Goal: Task Accomplishment & Management: Manage account settings

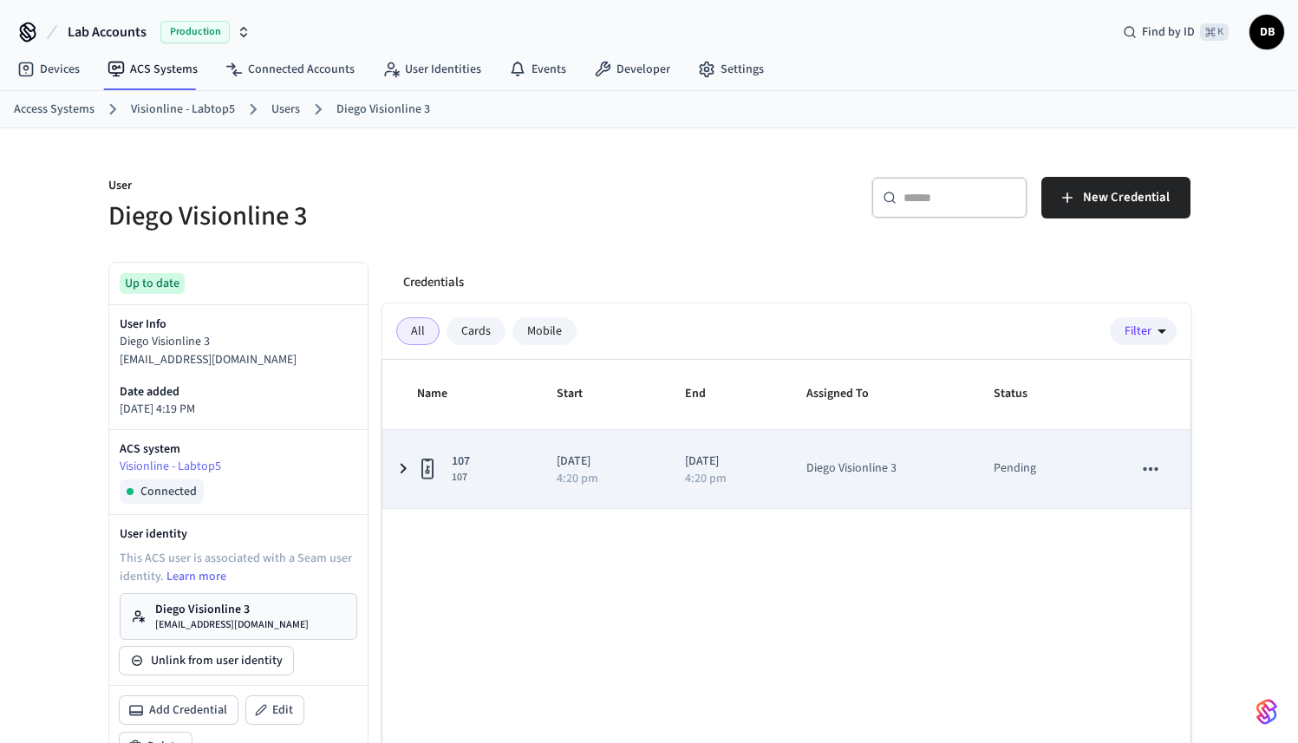
click at [393, 475] on icon "sticky table" at bounding box center [403, 469] width 21 height 22
click at [393, 475] on icon "sticky table" at bounding box center [403, 469] width 22 height 21
click at [1141, 474] on icon "sticky table" at bounding box center [1150, 469] width 23 height 23
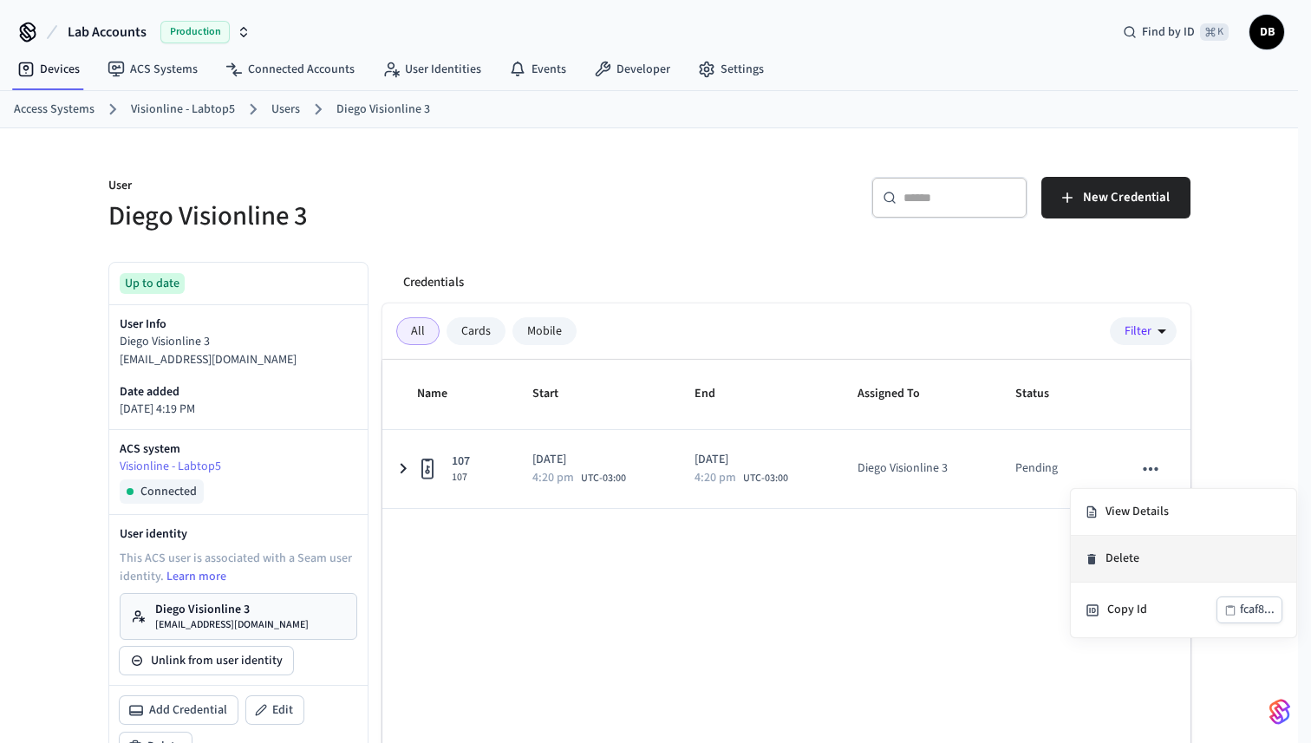
click at [1171, 570] on li "Delete" at bounding box center [1183, 559] width 225 height 47
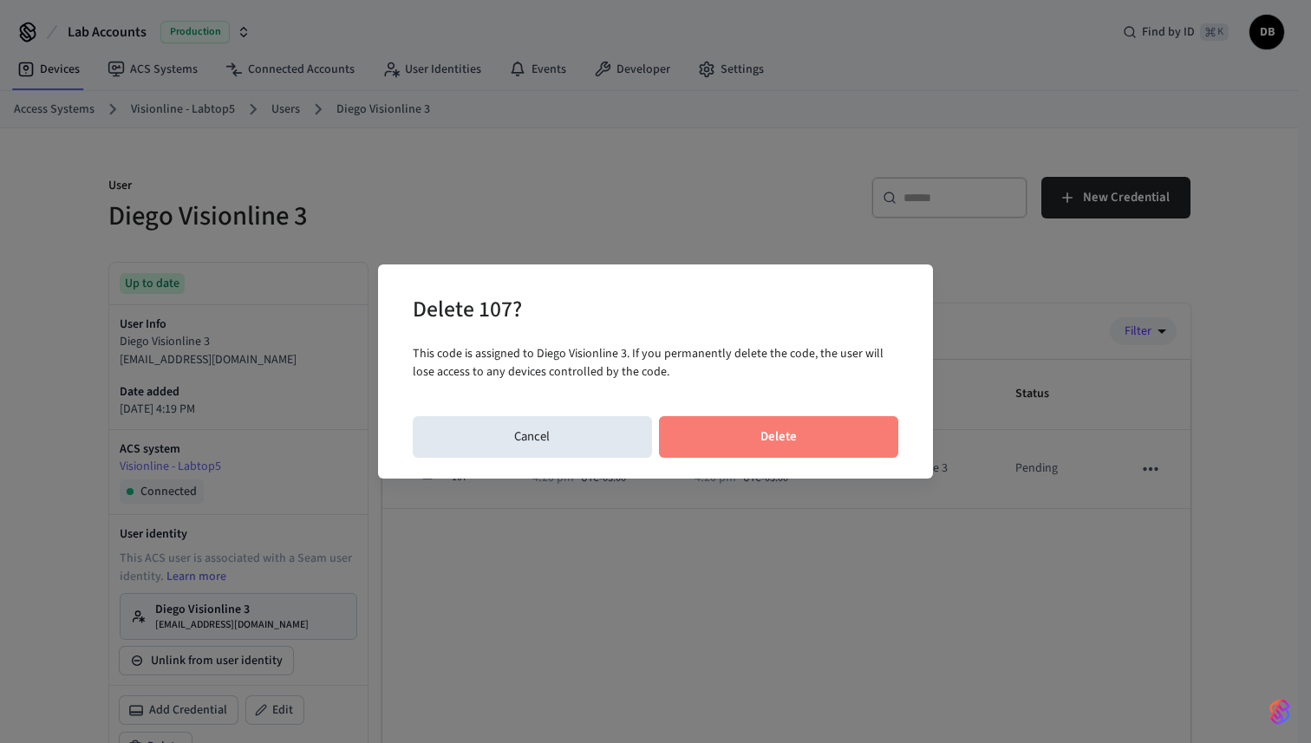
click at [770, 446] on button "Delete" at bounding box center [779, 437] width 240 height 42
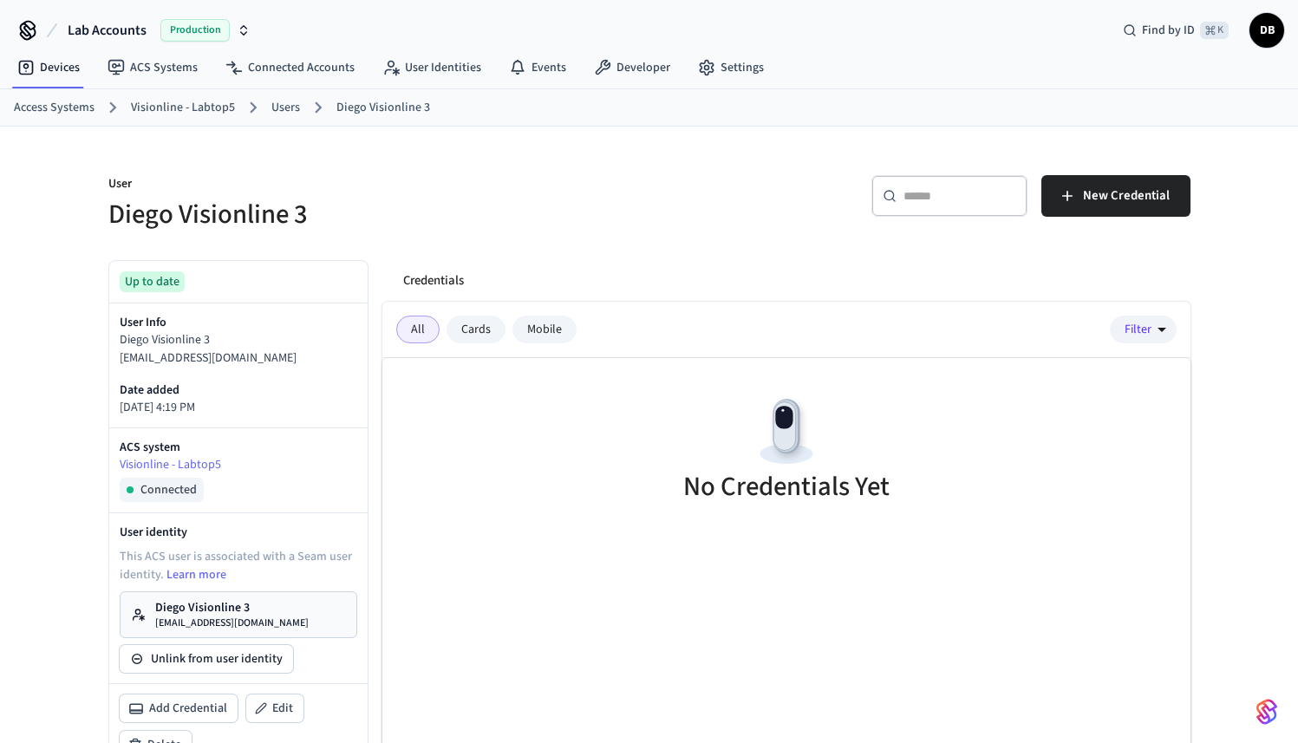
scroll to position [3, 0]
click at [234, 613] on p "Diego Visionline 3" at bounding box center [231, 605] width 153 height 17
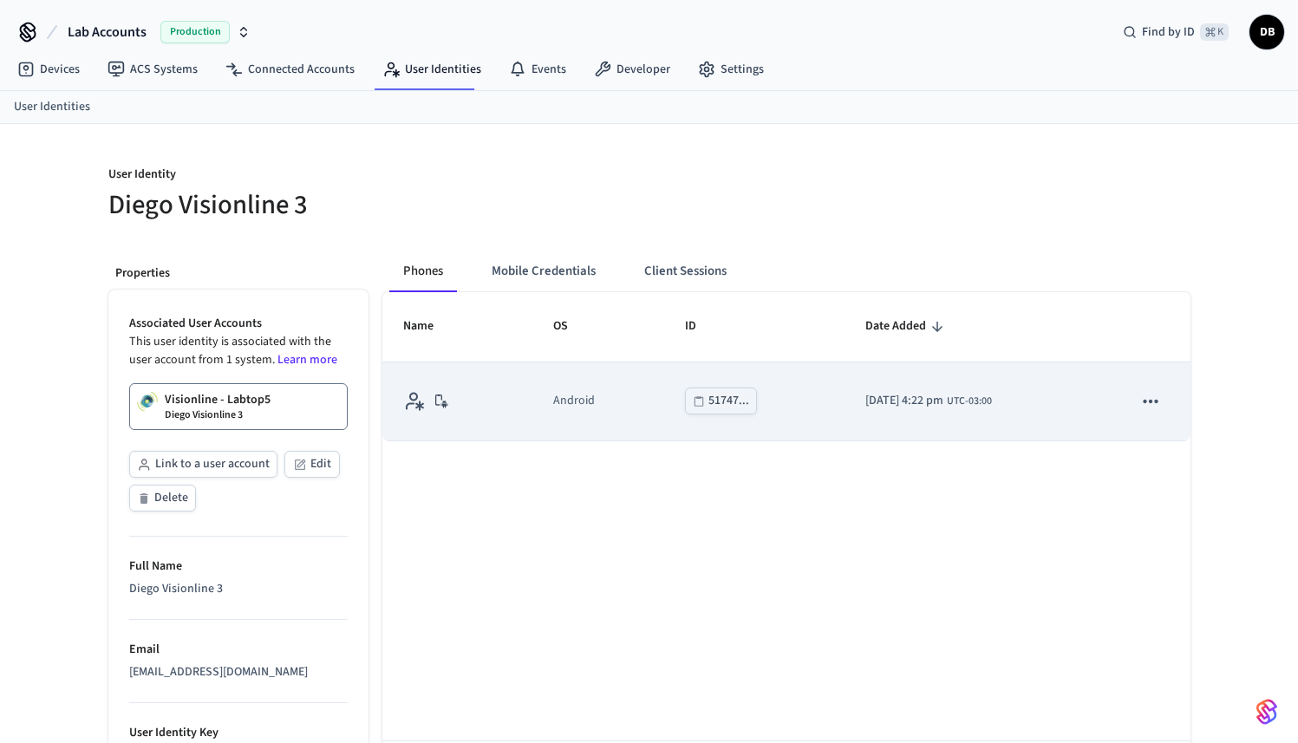
click at [1156, 401] on icon "sticky table" at bounding box center [1150, 400] width 15 height 3
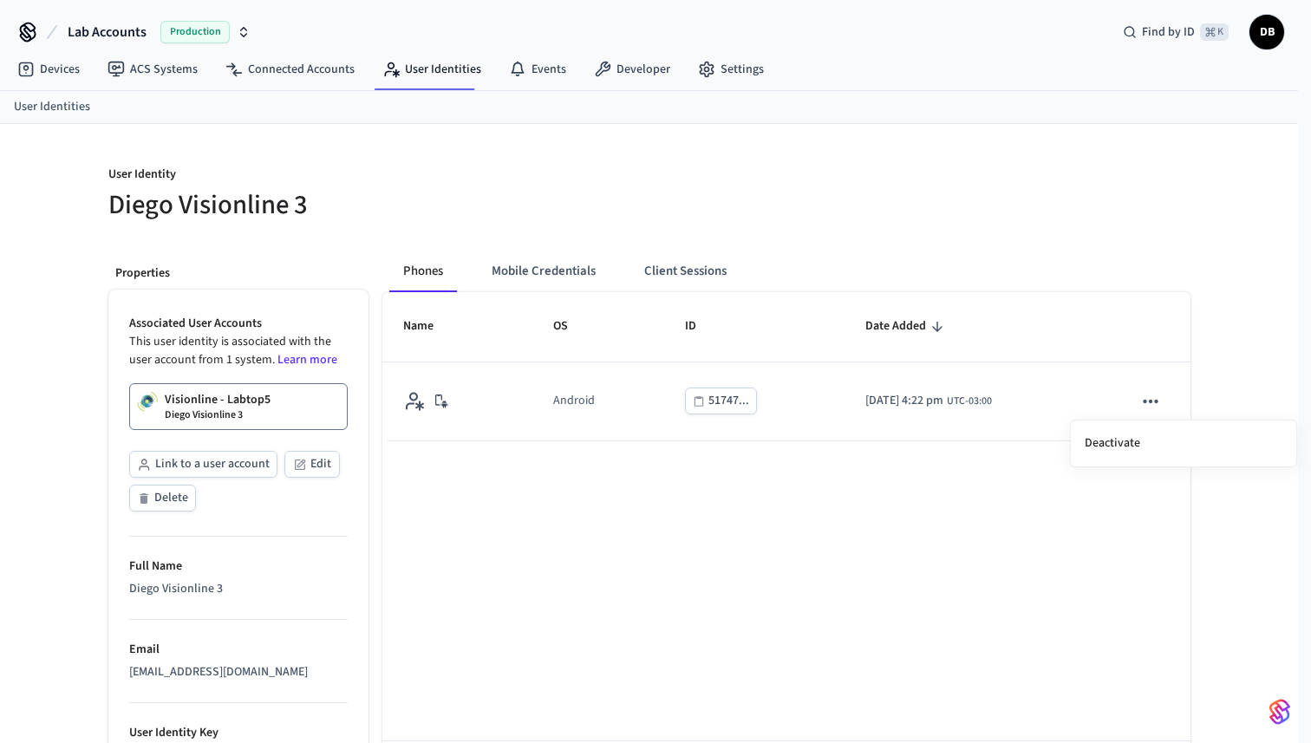
click at [712, 475] on div at bounding box center [655, 371] width 1311 height 743
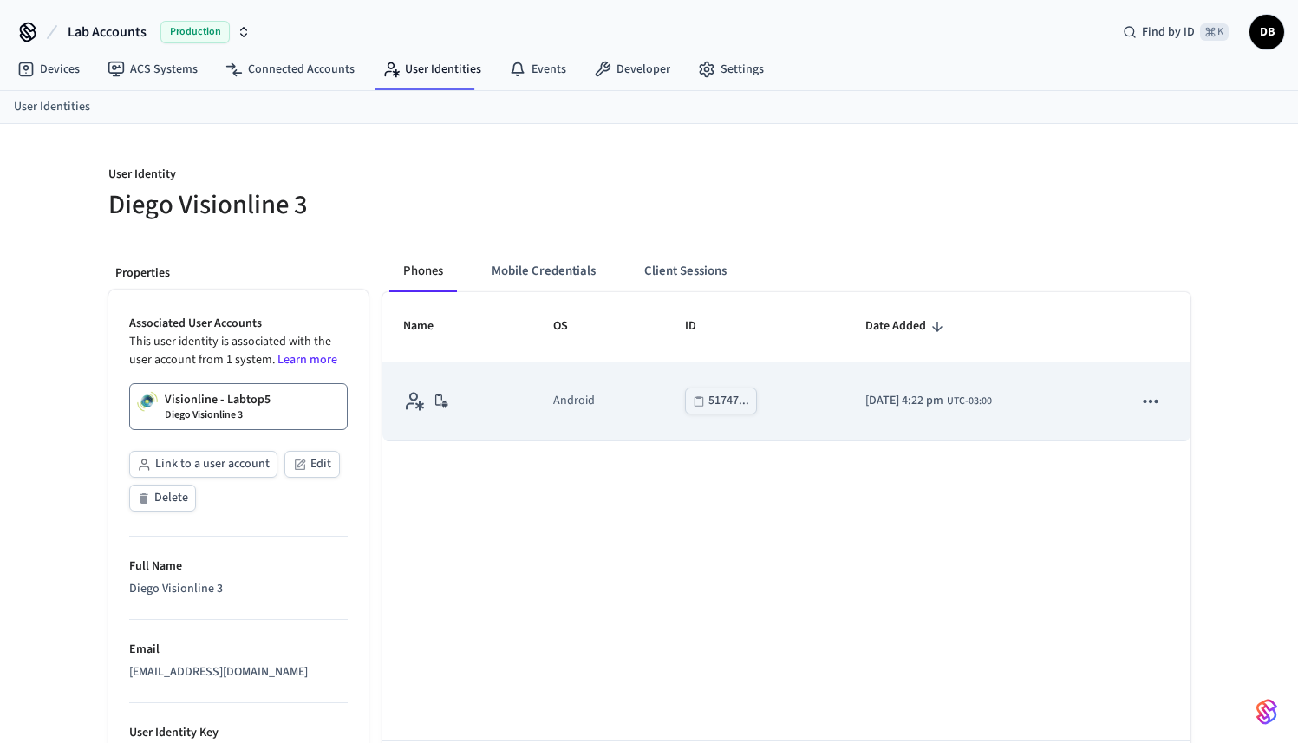
click at [1151, 406] on icon "sticky table" at bounding box center [1150, 401] width 23 height 23
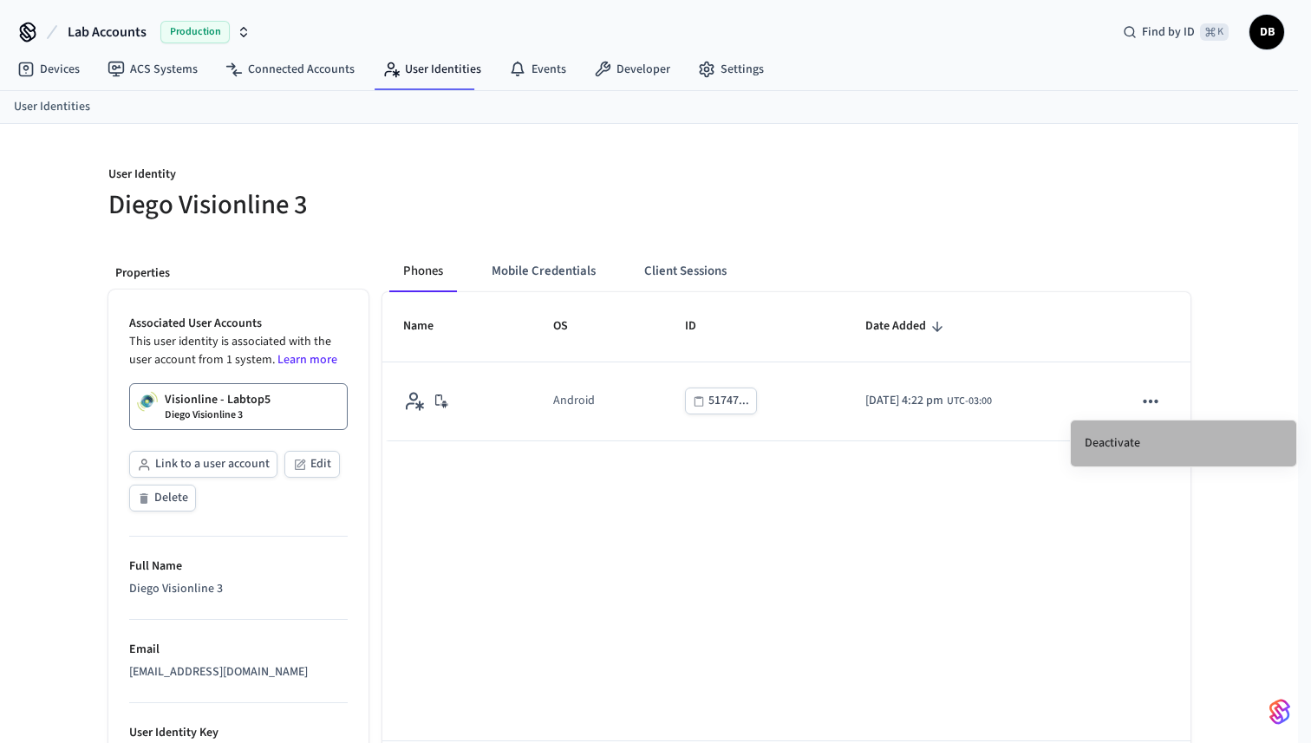
click at [1124, 446] on li "Deactivate" at bounding box center [1183, 443] width 225 height 46
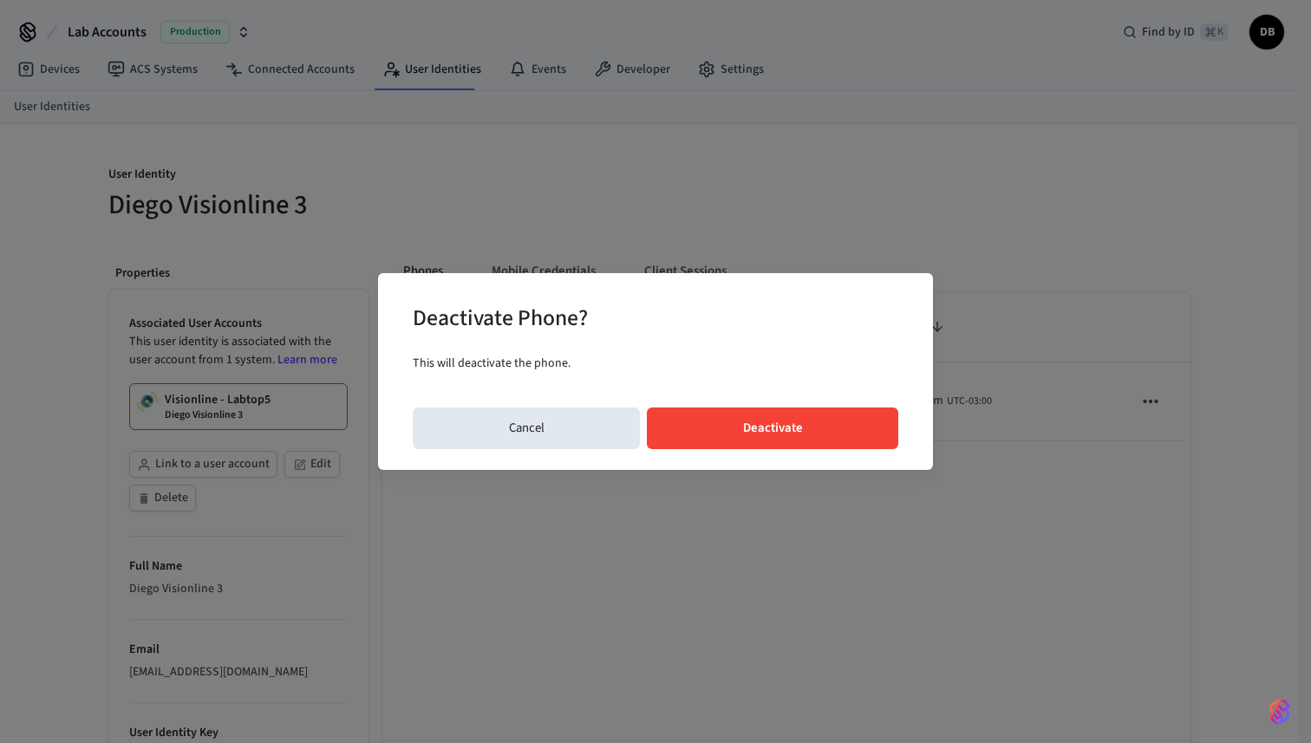
click at [738, 430] on button "Deactivate" at bounding box center [772, 428] width 251 height 42
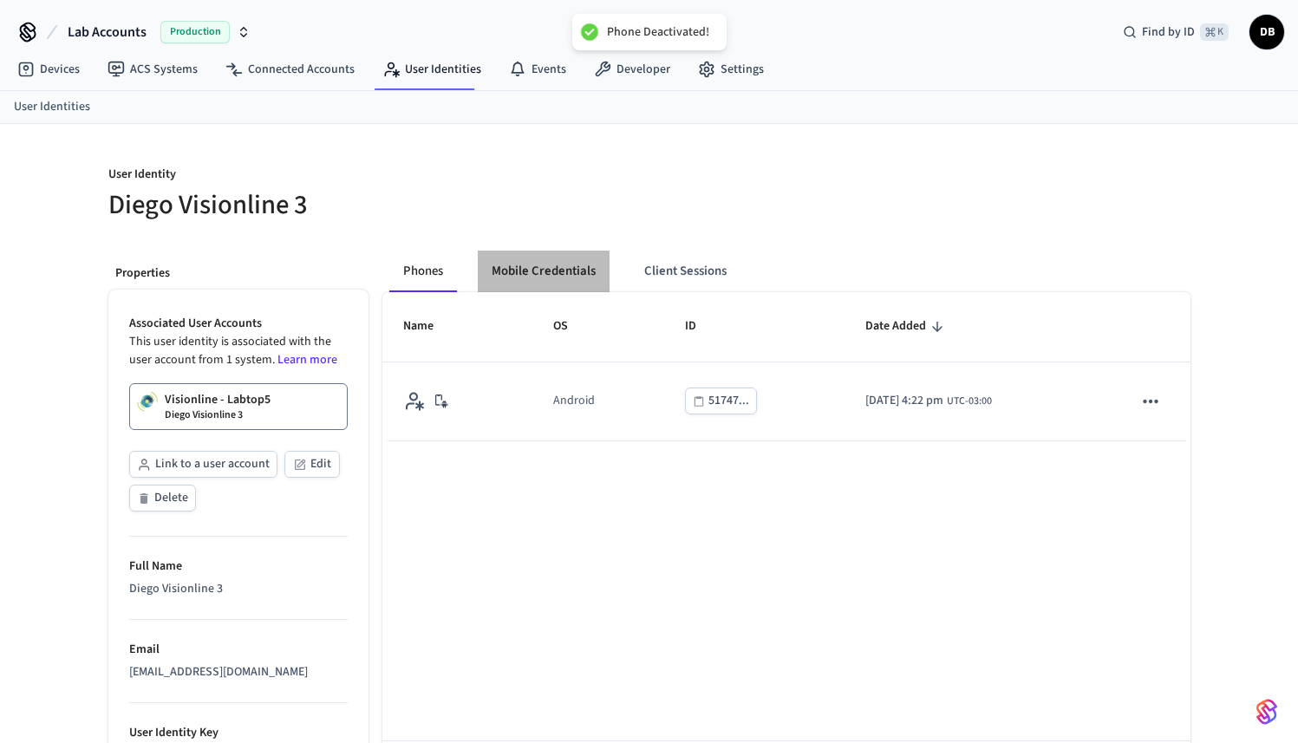
click at [556, 273] on button "Mobile Credentials" at bounding box center [544, 272] width 132 height 42
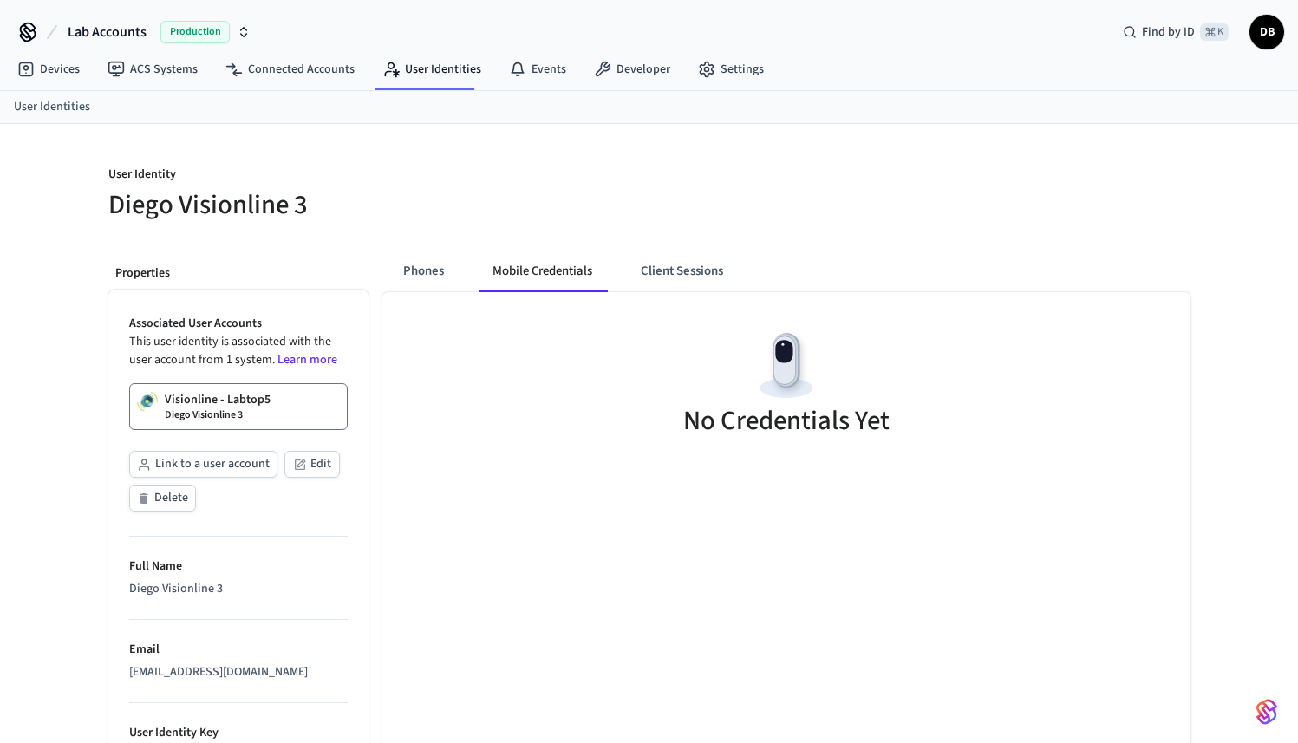
click at [257, 402] on p "Visionline - Labtop5" at bounding box center [218, 399] width 106 height 17
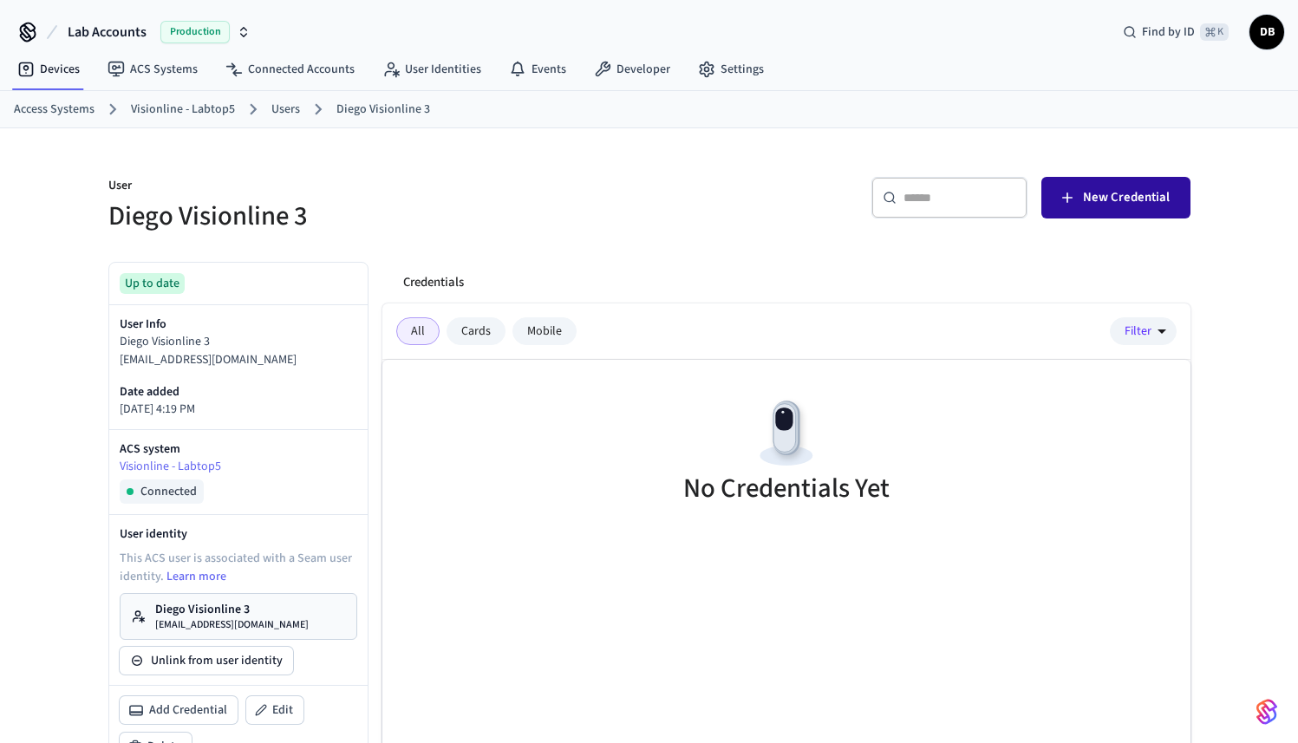
click at [1095, 195] on span "New Credential" at bounding box center [1126, 197] width 87 height 23
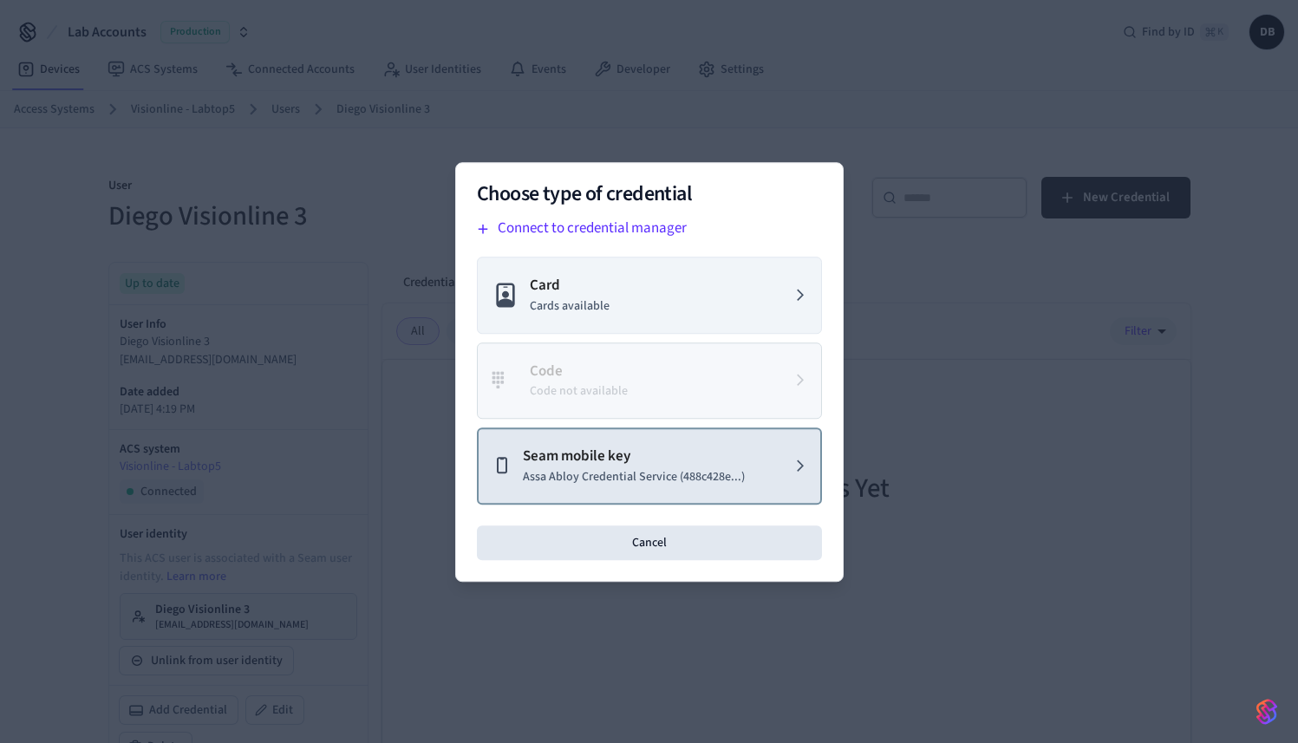
click at [660, 479] on p "Assa Abloy Credential Service (488c428e...)" at bounding box center [634, 476] width 222 height 18
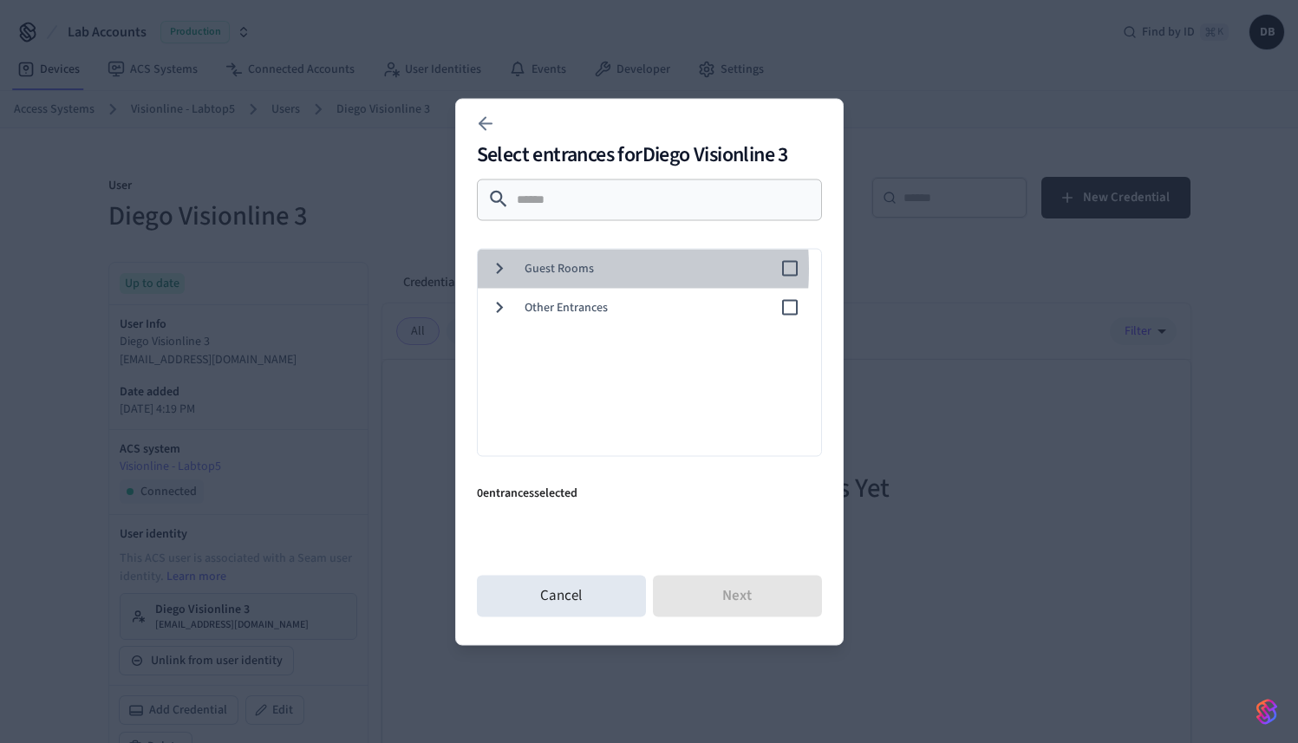
click at [507, 269] on icon at bounding box center [499, 268] width 23 height 23
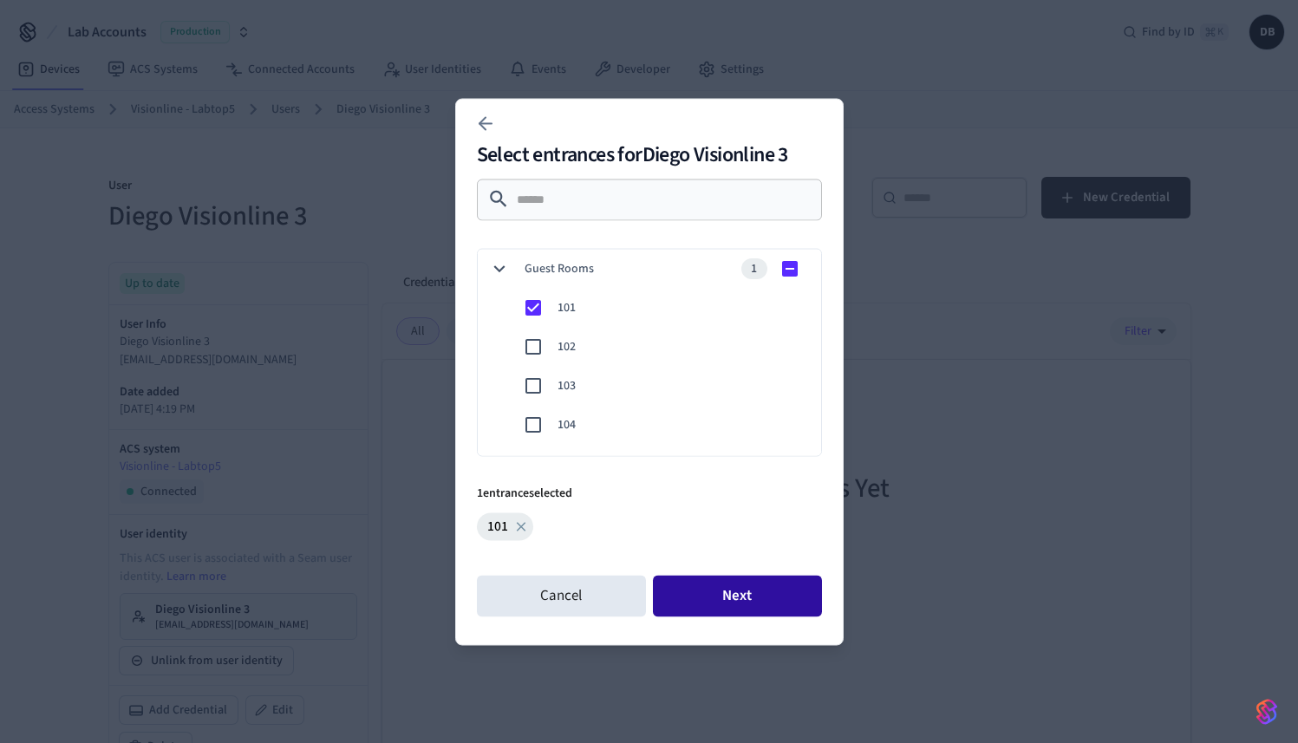
click at [739, 600] on button "Next" at bounding box center [737, 596] width 169 height 42
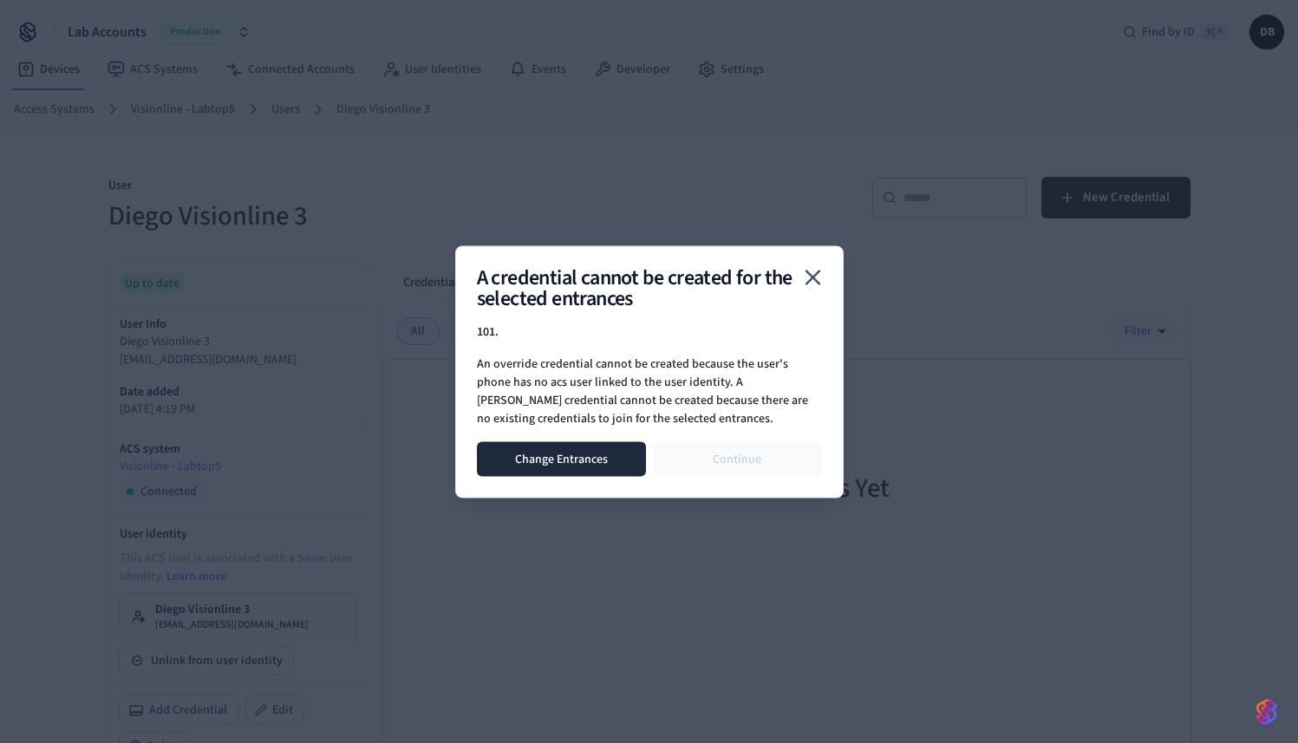
click at [520, 449] on button "Change Entrances" at bounding box center [561, 458] width 169 height 35
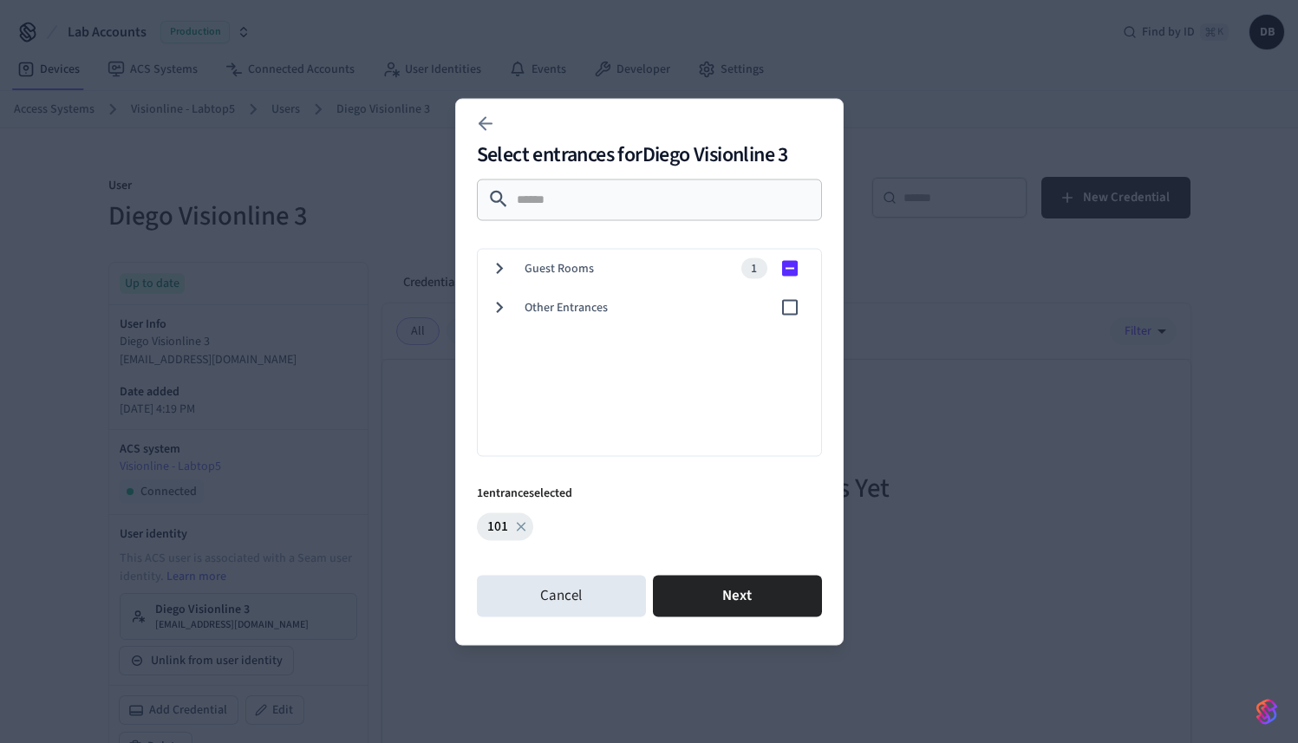
click at [505, 269] on icon at bounding box center [499, 268] width 23 height 23
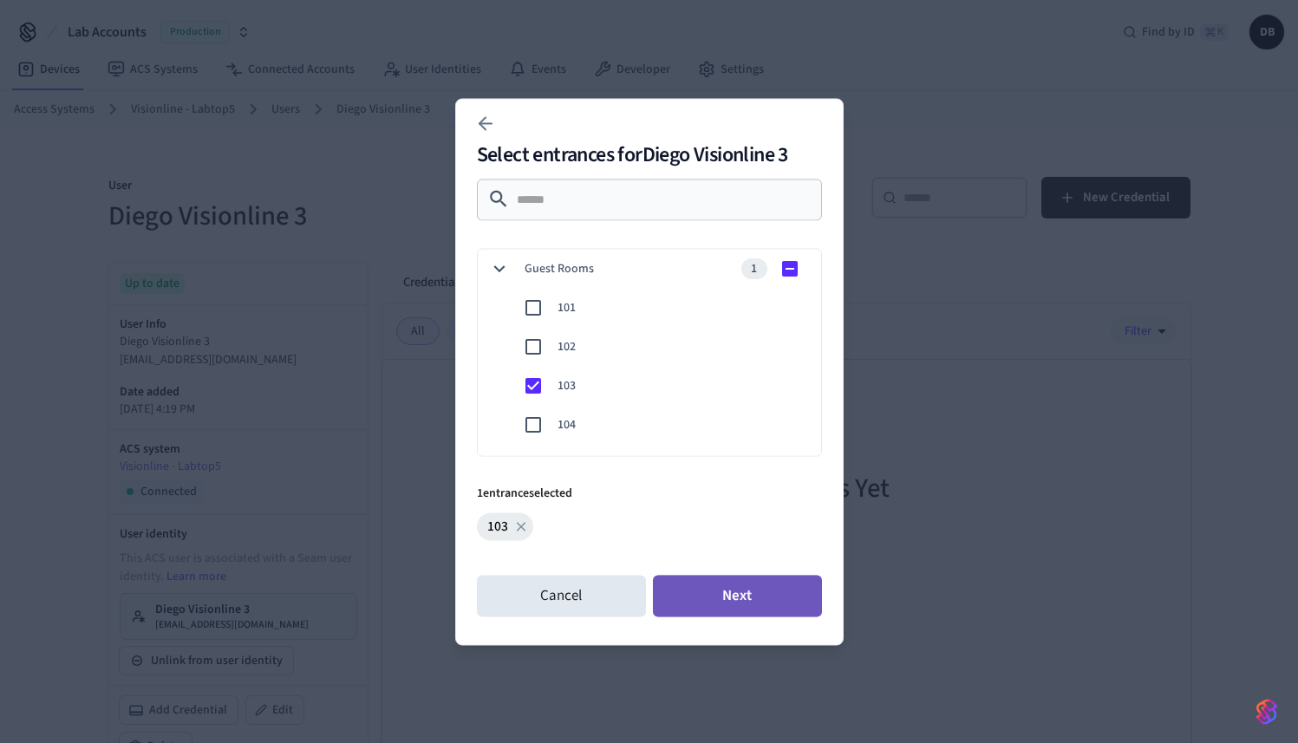
click at [717, 584] on button "Next" at bounding box center [737, 596] width 169 height 42
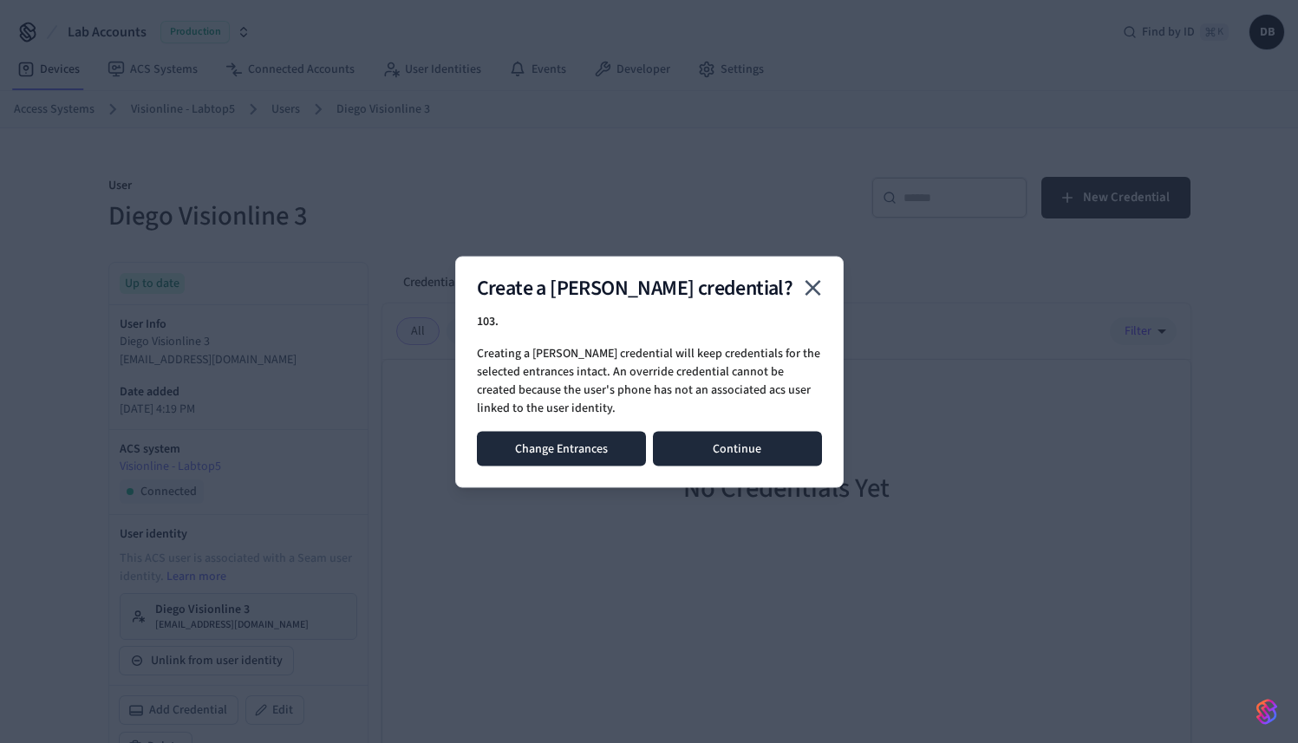
click at [593, 436] on button "Change Entrances" at bounding box center [561, 448] width 169 height 35
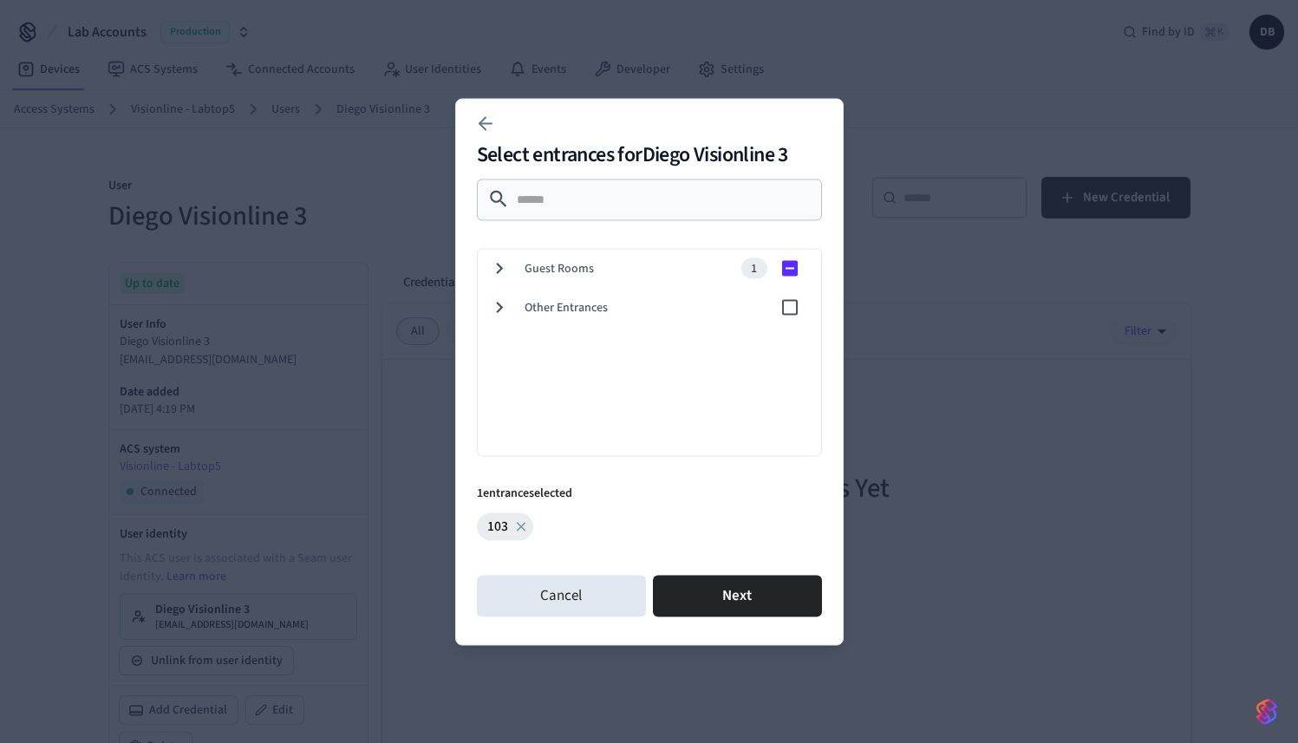
click at [496, 264] on icon at bounding box center [499, 268] width 23 height 23
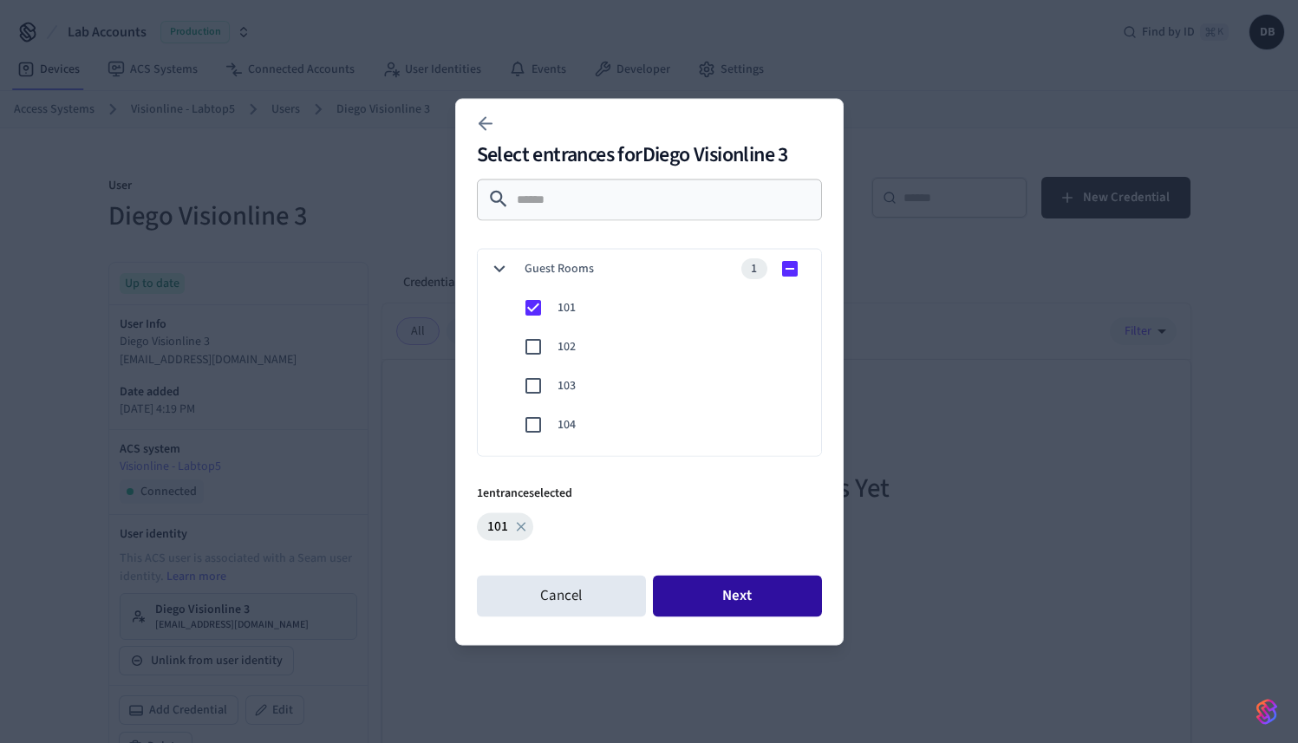
click at [703, 609] on button "Next" at bounding box center [737, 596] width 169 height 42
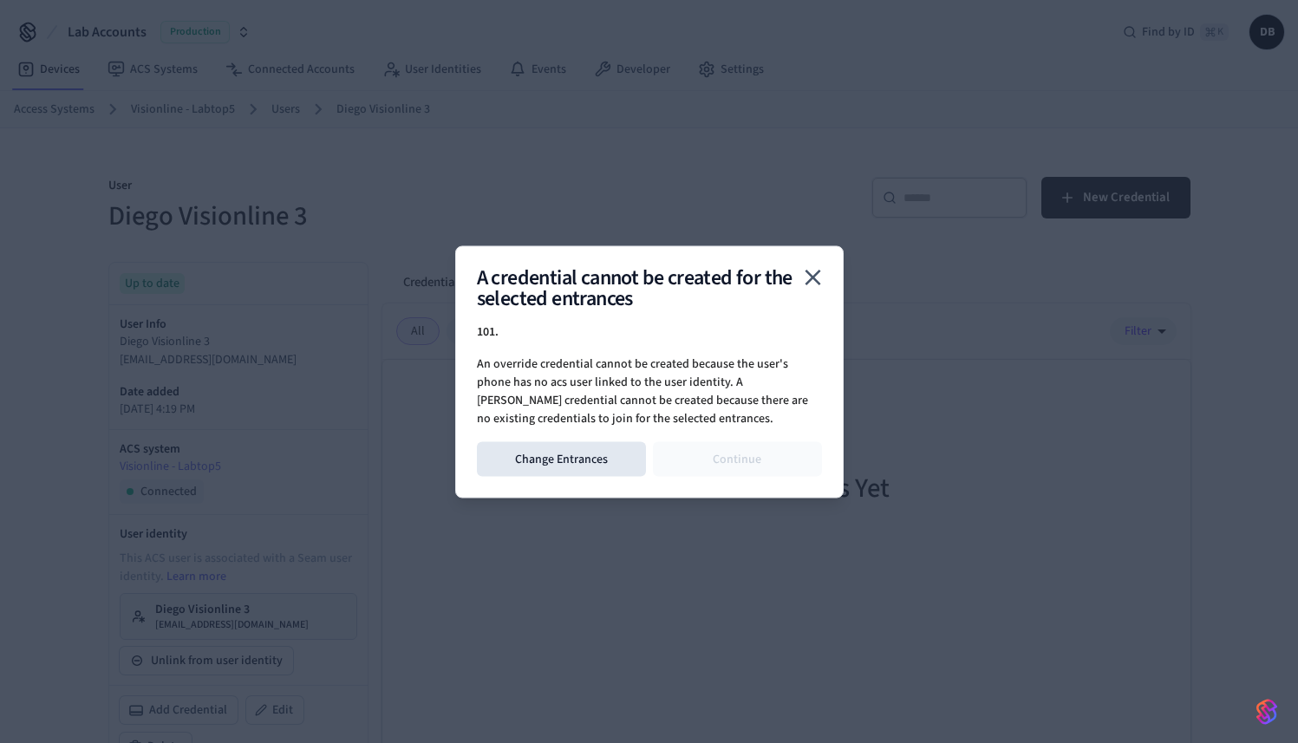
click at [816, 284] on icon "close" at bounding box center [812, 277] width 27 height 27
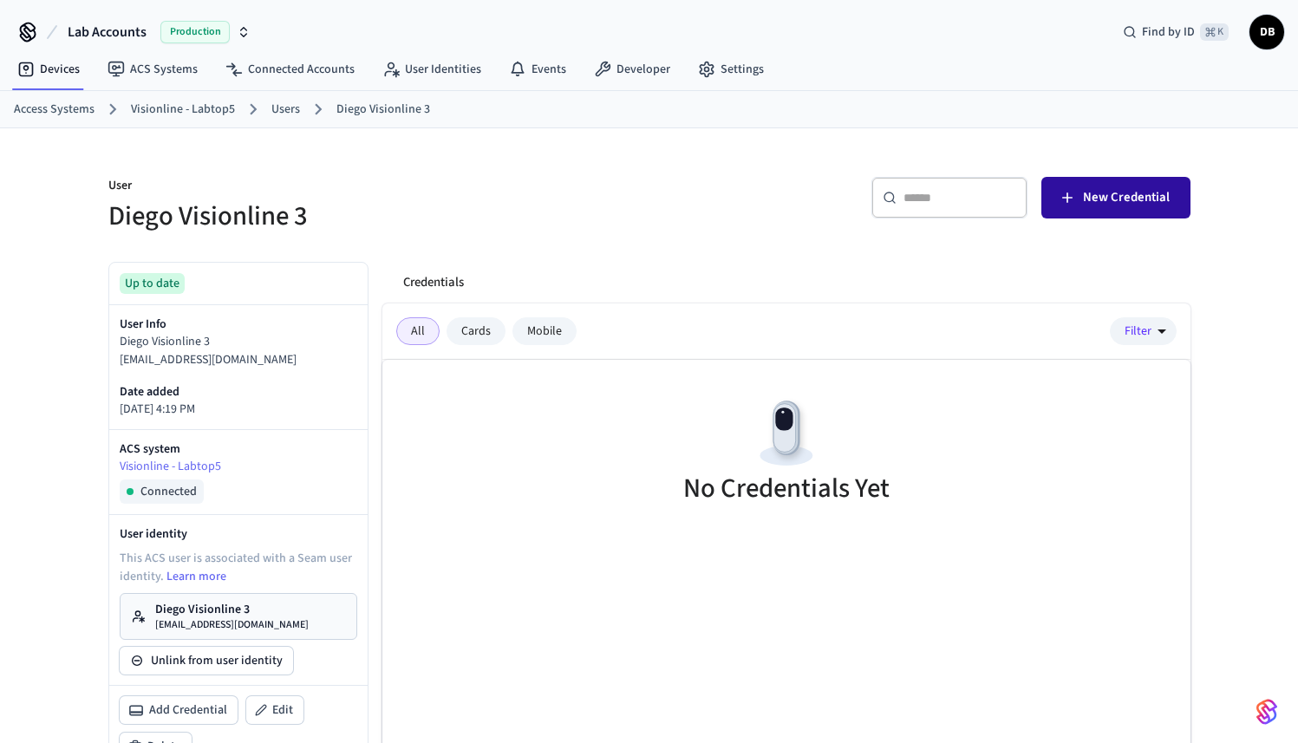
click at [1136, 191] on span "New Credential" at bounding box center [1126, 197] width 87 height 23
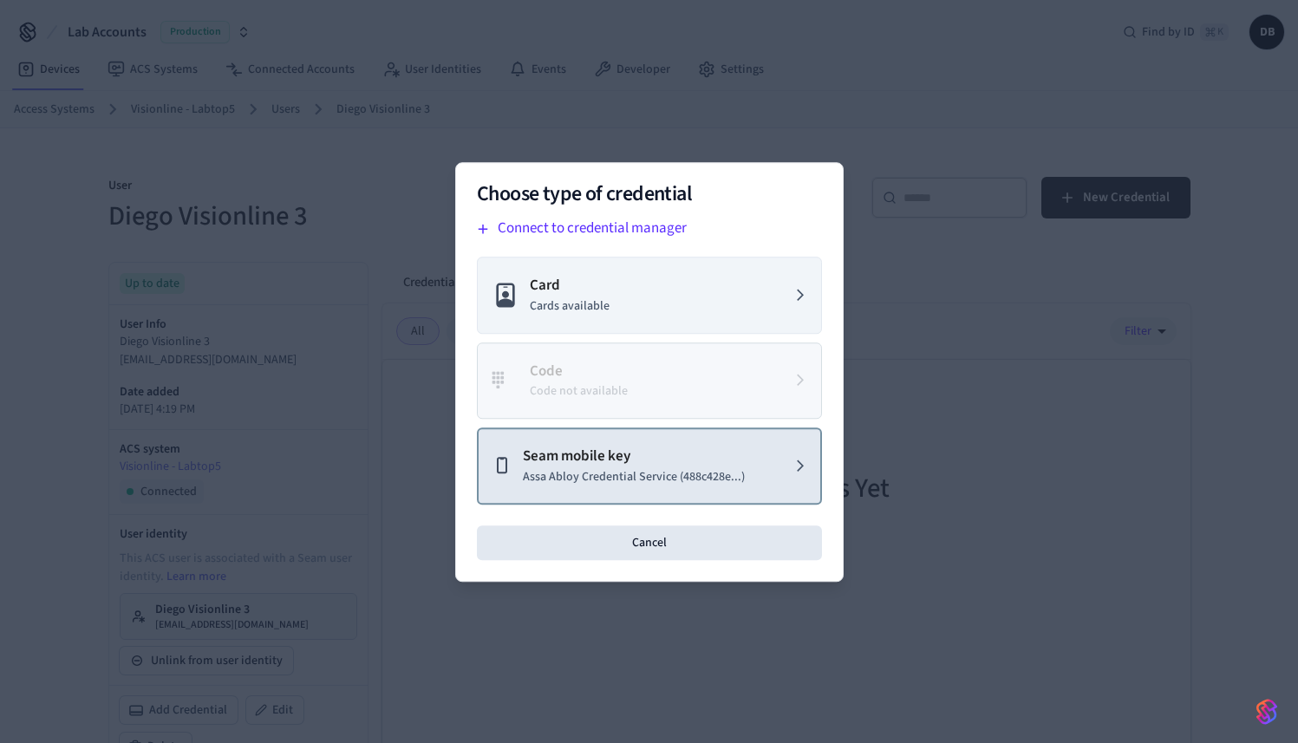
click at [621, 484] on p "Assa Abloy Credential Service (488c428e...)" at bounding box center [634, 476] width 222 height 18
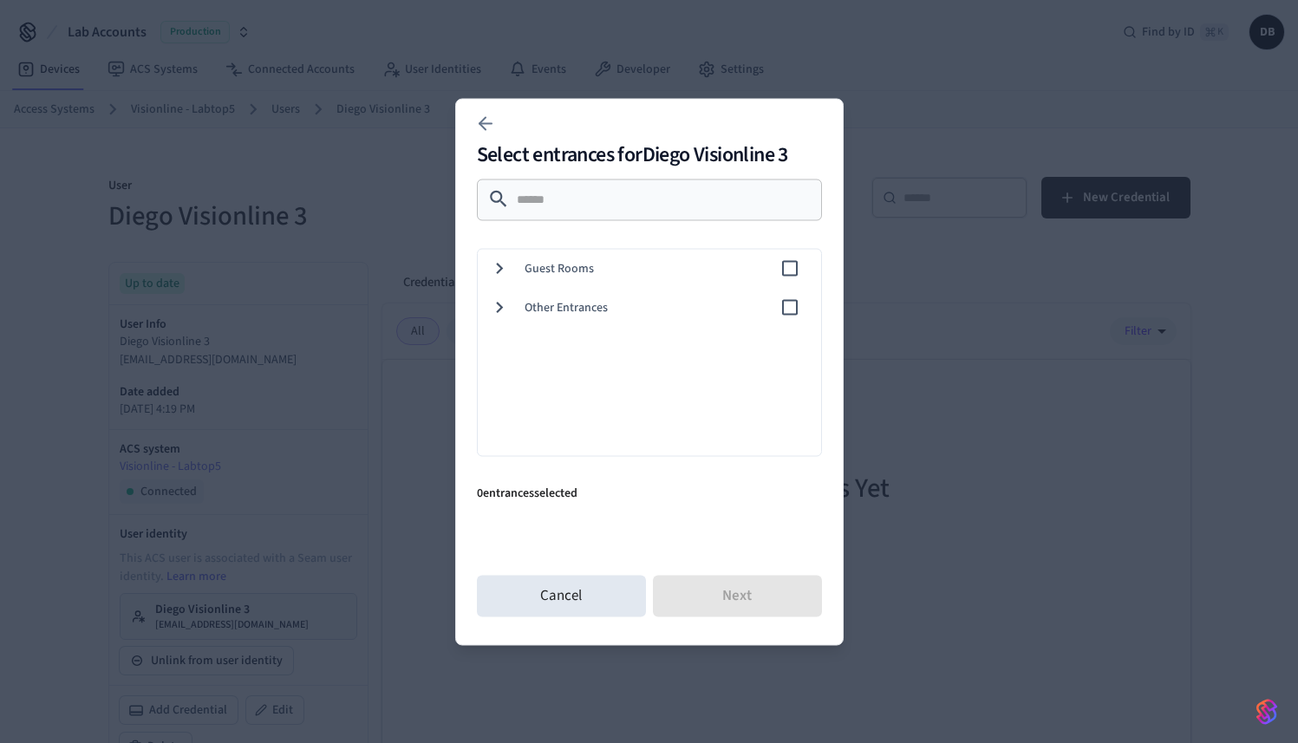
click at [502, 271] on icon at bounding box center [499, 268] width 23 height 23
click at [538, 396] on div "103" at bounding box center [646, 385] width 350 height 39
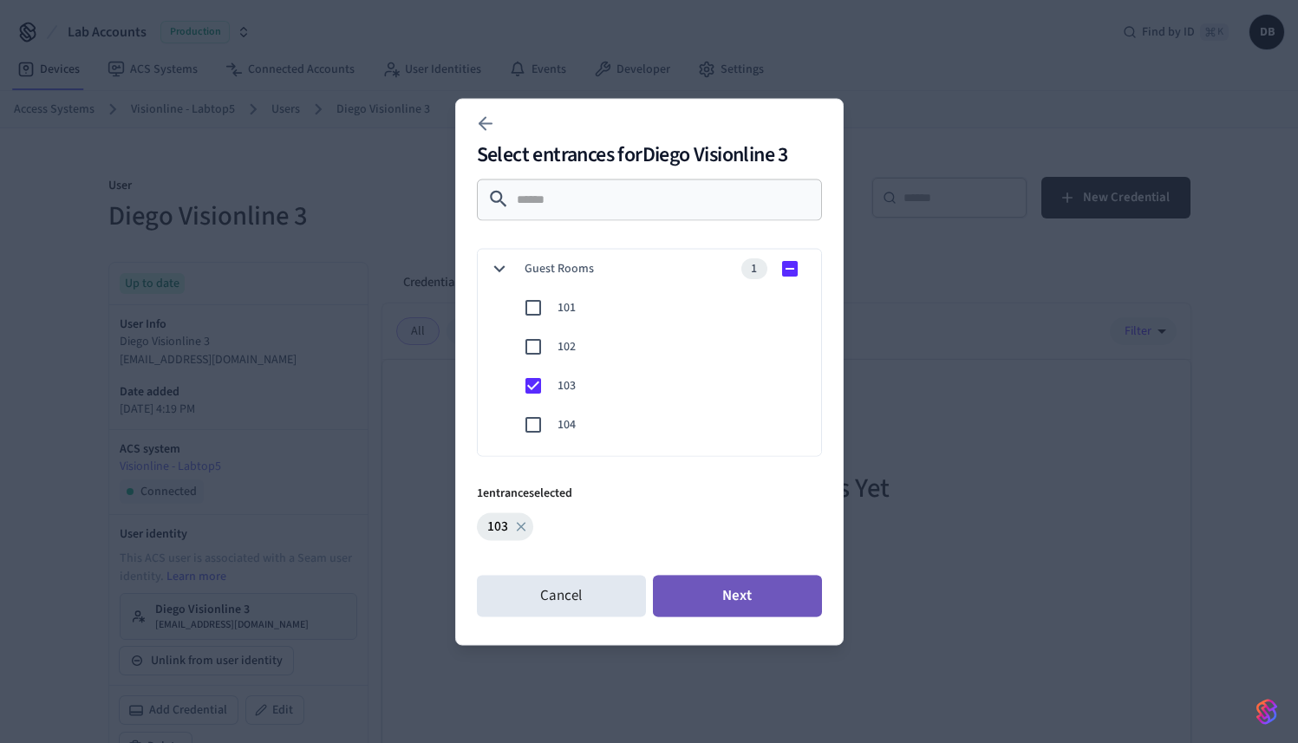
click at [723, 584] on button "Next" at bounding box center [737, 596] width 169 height 42
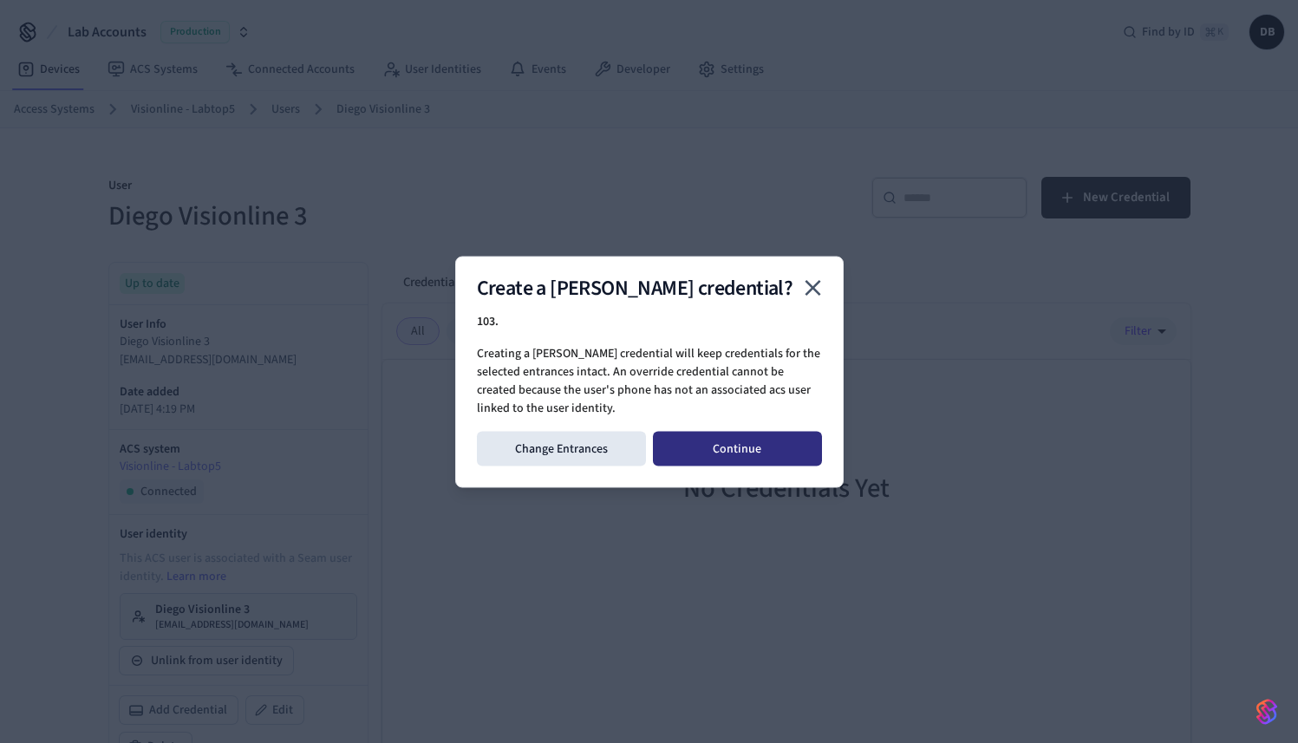
click at [757, 451] on button "Continue" at bounding box center [737, 448] width 169 height 35
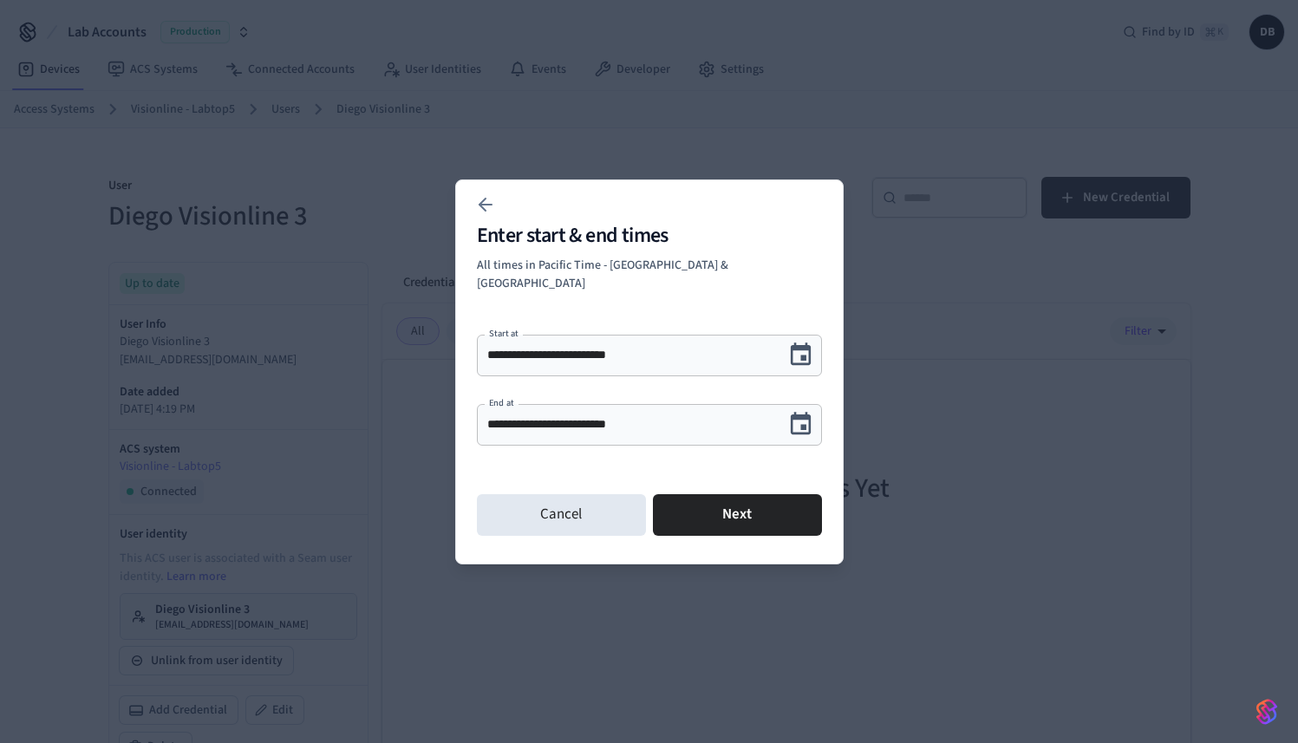
click at [710, 428] on div "**********" at bounding box center [649, 425] width 345 height 42
click at [803, 417] on icon "Choose date, selected date is Oct 4, 2025" at bounding box center [801, 423] width 21 height 23
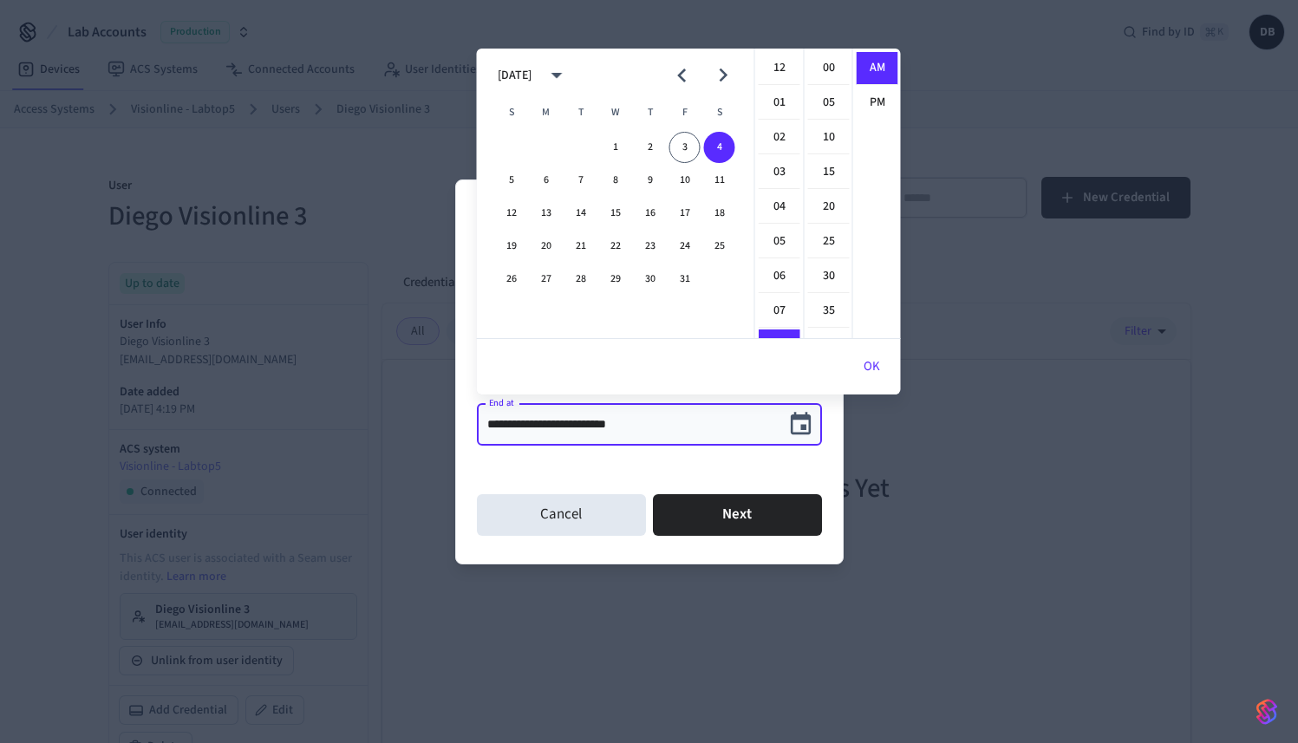
scroll to position [277, 0]
click at [719, 67] on icon "Next month" at bounding box center [722, 75] width 27 height 27
click at [622, 284] on button "31" at bounding box center [615, 279] width 31 height 31
type input "**********"
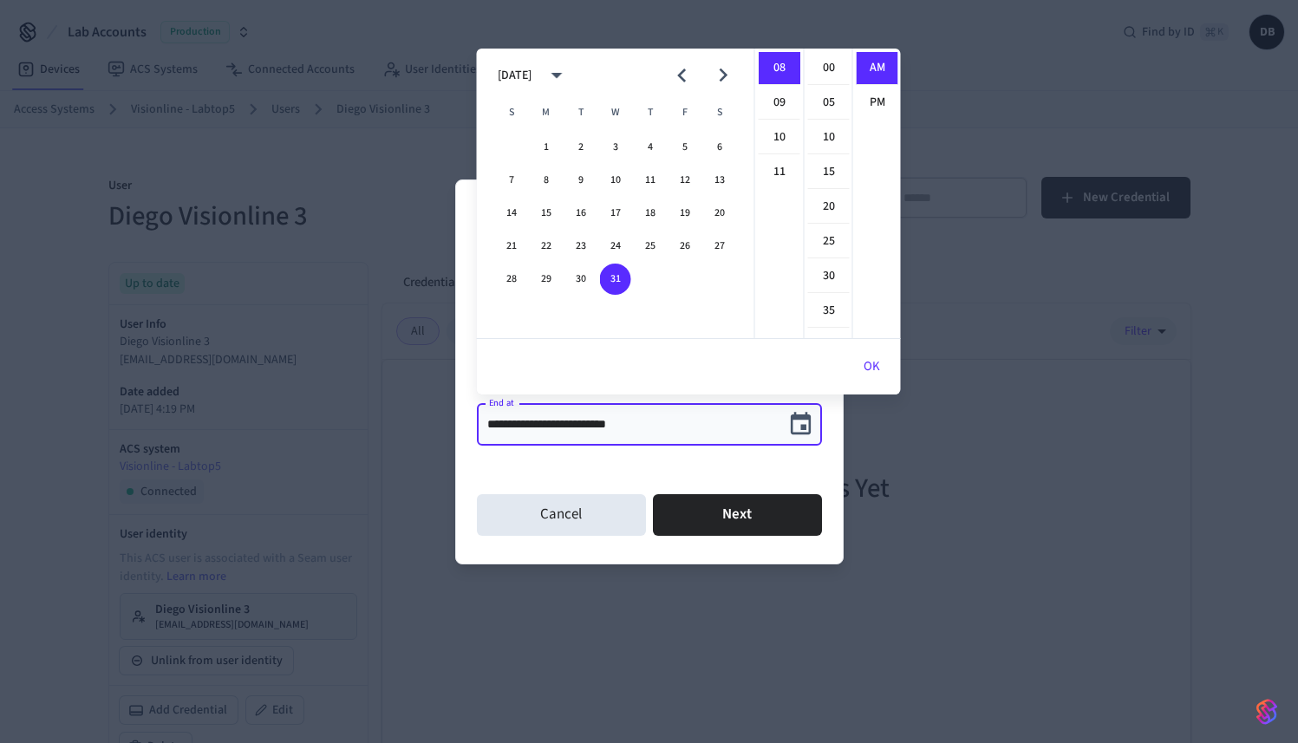
click at [741, 470] on div "**********" at bounding box center [649, 371] width 388 height 385
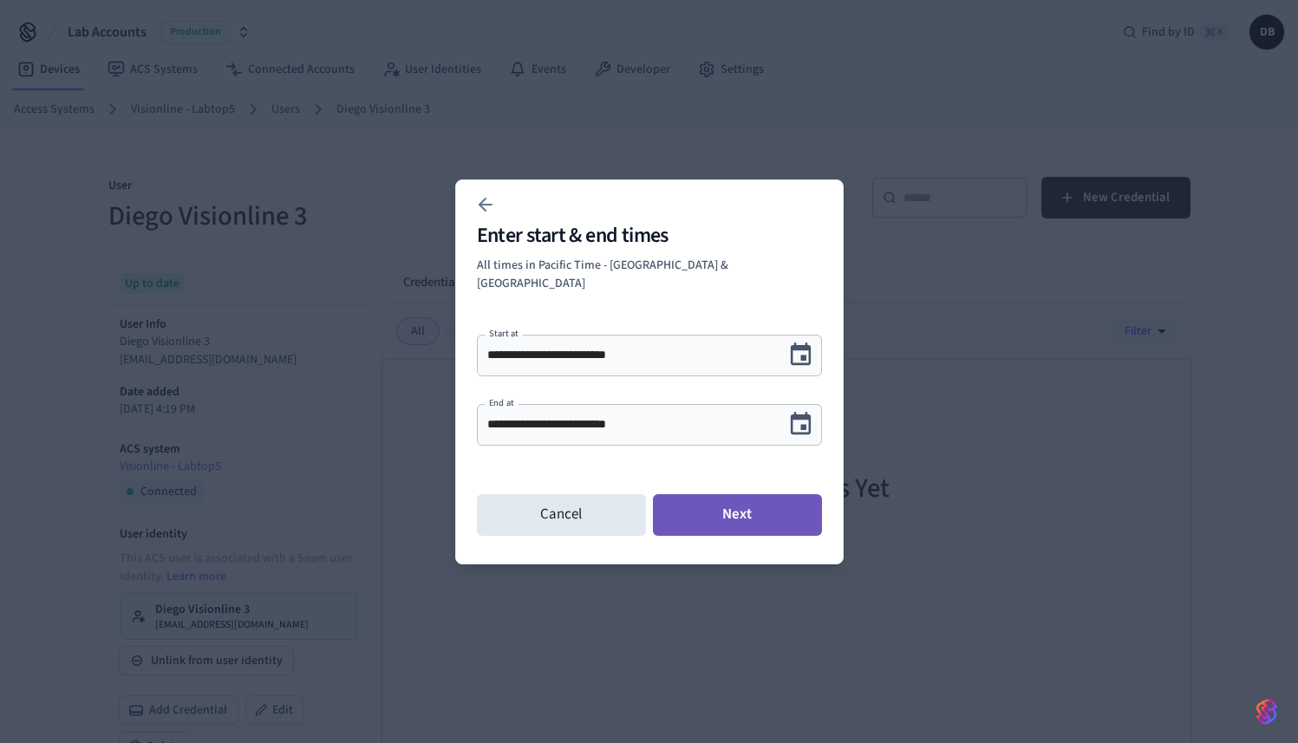
click at [748, 494] on button "Next" at bounding box center [737, 515] width 169 height 42
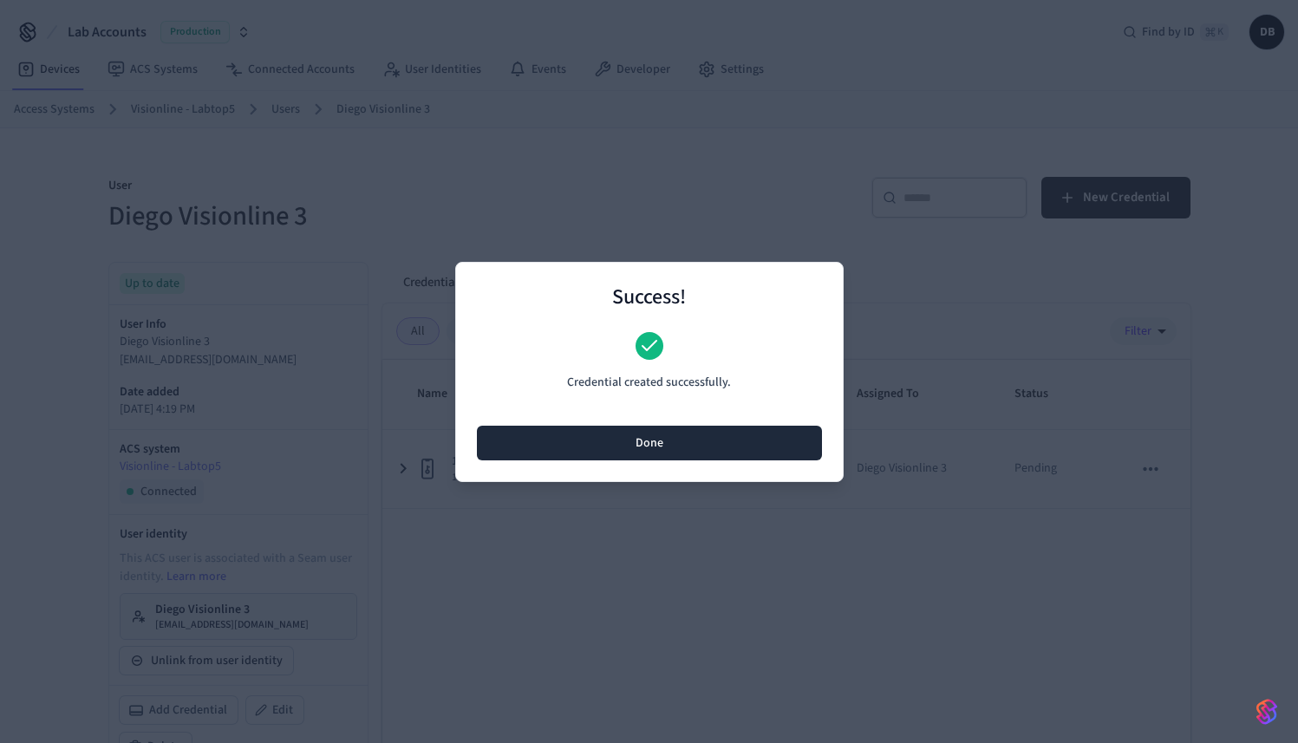
click at [734, 444] on button "Done" at bounding box center [649, 443] width 345 height 35
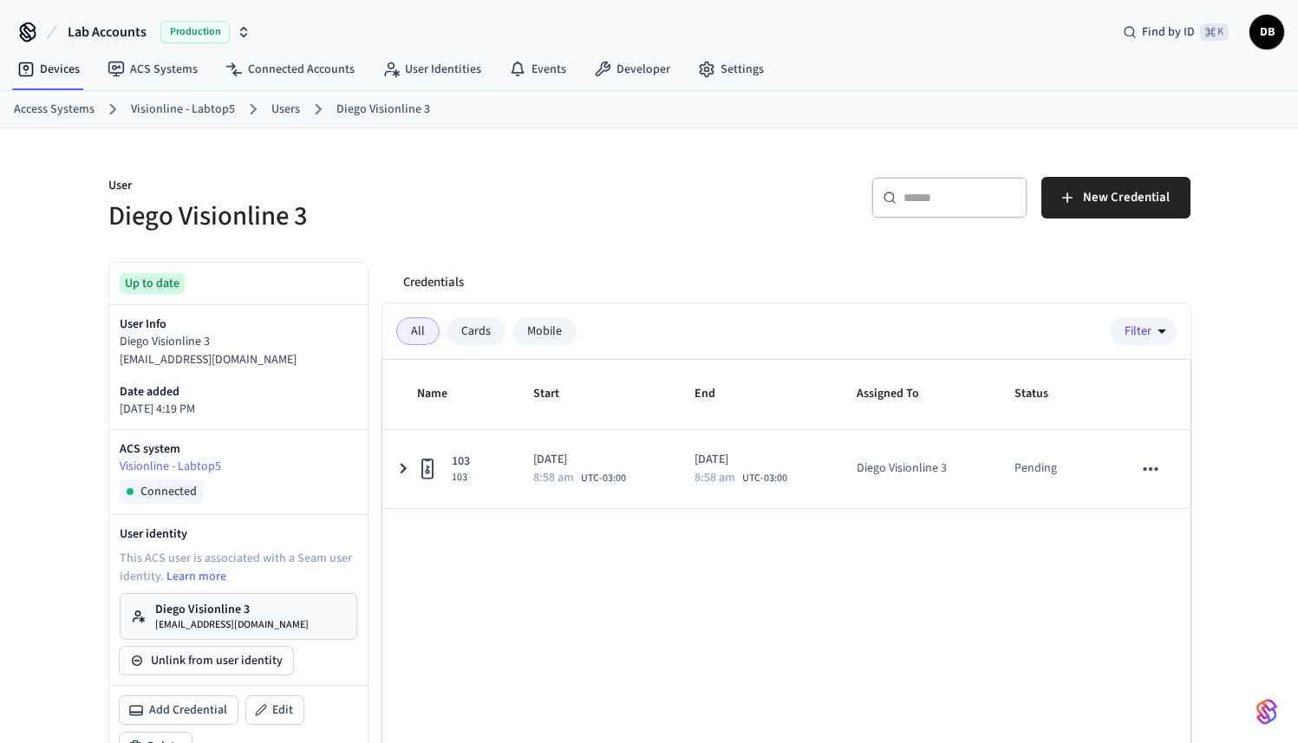
click at [541, 563] on div "Name Start End Assigned To Status 103 103 2025/10/03 8:58 am UTC-03:00 2025/12/…" at bounding box center [786, 620] width 808 height 520
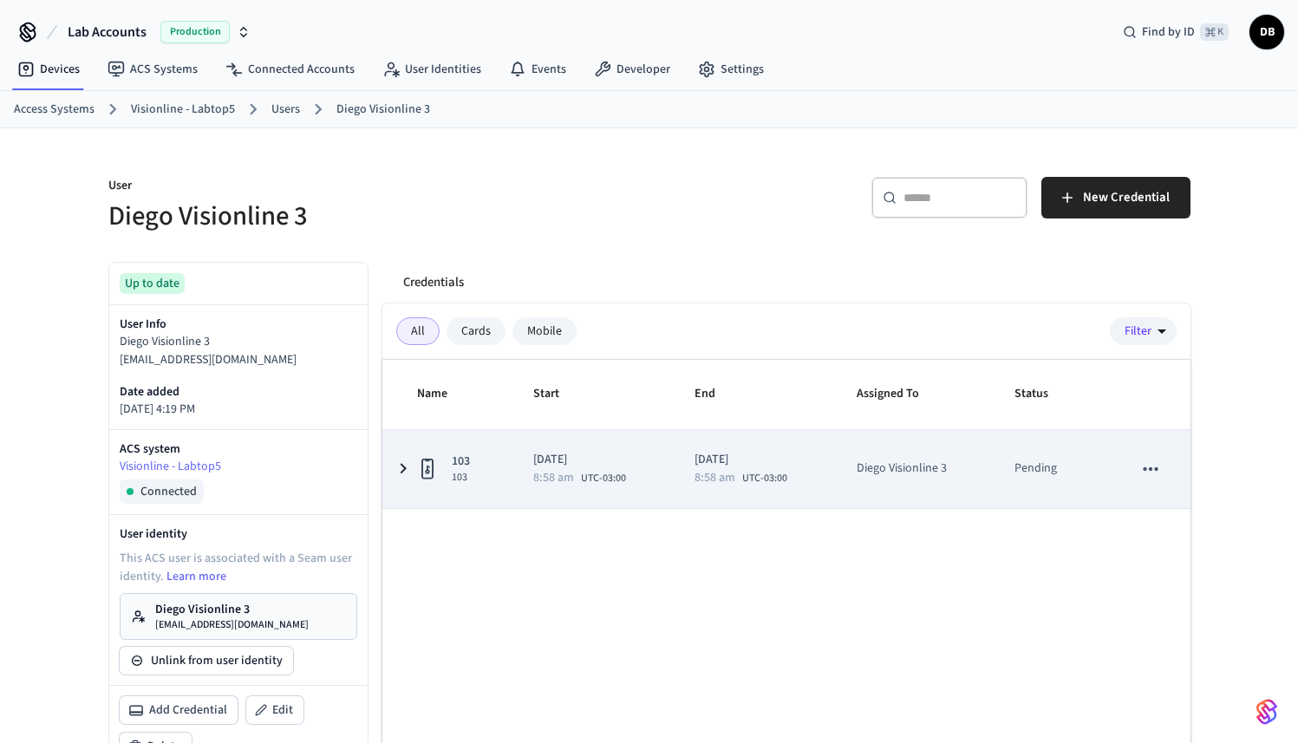
click at [531, 485] on td "2025/10/03 8:58 am UTC-03:00" at bounding box center [592, 469] width 161 height 78
click at [529, 484] on td "2025/10/03 8:58 am UTC-03:00" at bounding box center [592, 469] width 161 height 78
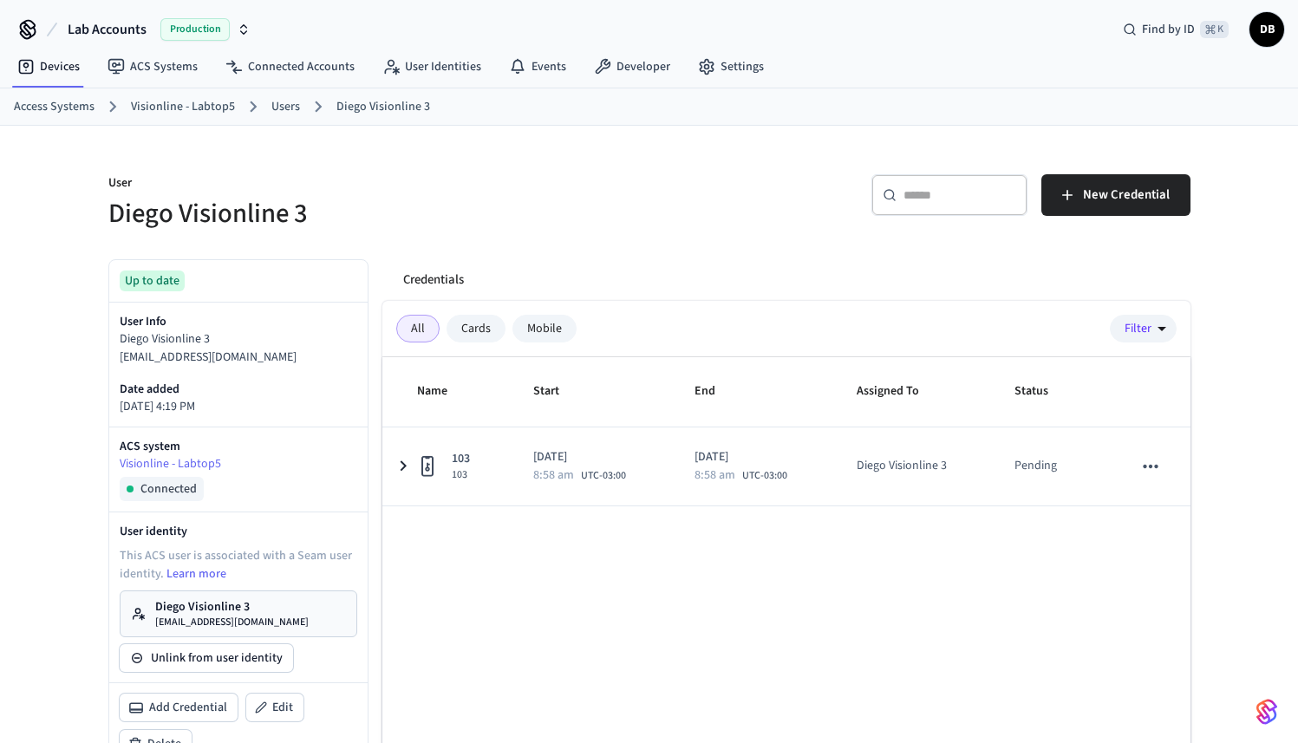
scroll to position [0, 0]
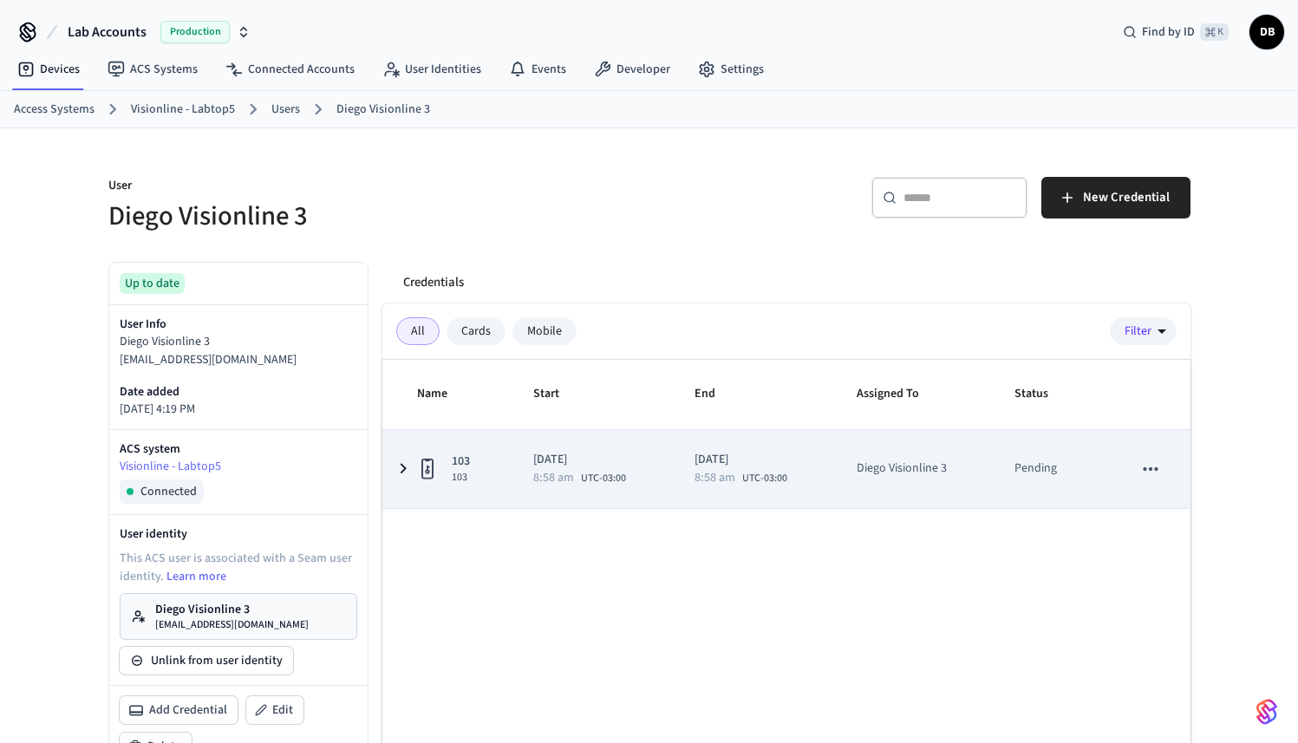
click at [407, 461] on icon "sticky table" at bounding box center [403, 469] width 21 height 22
click at [407, 461] on icon "sticky table" at bounding box center [403, 469] width 22 height 21
click at [407, 461] on icon "sticky table" at bounding box center [403, 469] width 21 height 22
click at [407, 461] on icon "sticky table" at bounding box center [403, 469] width 22 height 21
click at [1156, 477] on icon "sticky table" at bounding box center [1150, 469] width 23 height 23
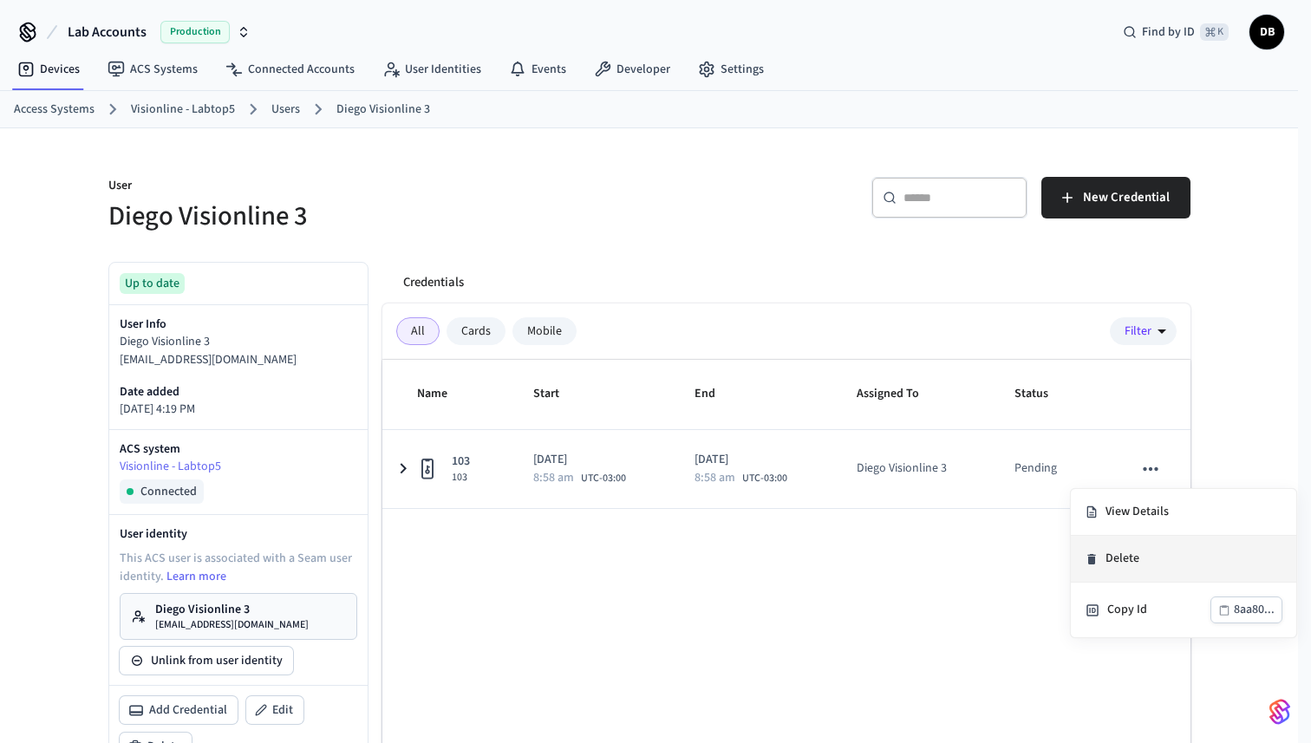
click at [1133, 548] on li "Delete" at bounding box center [1183, 559] width 225 height 47
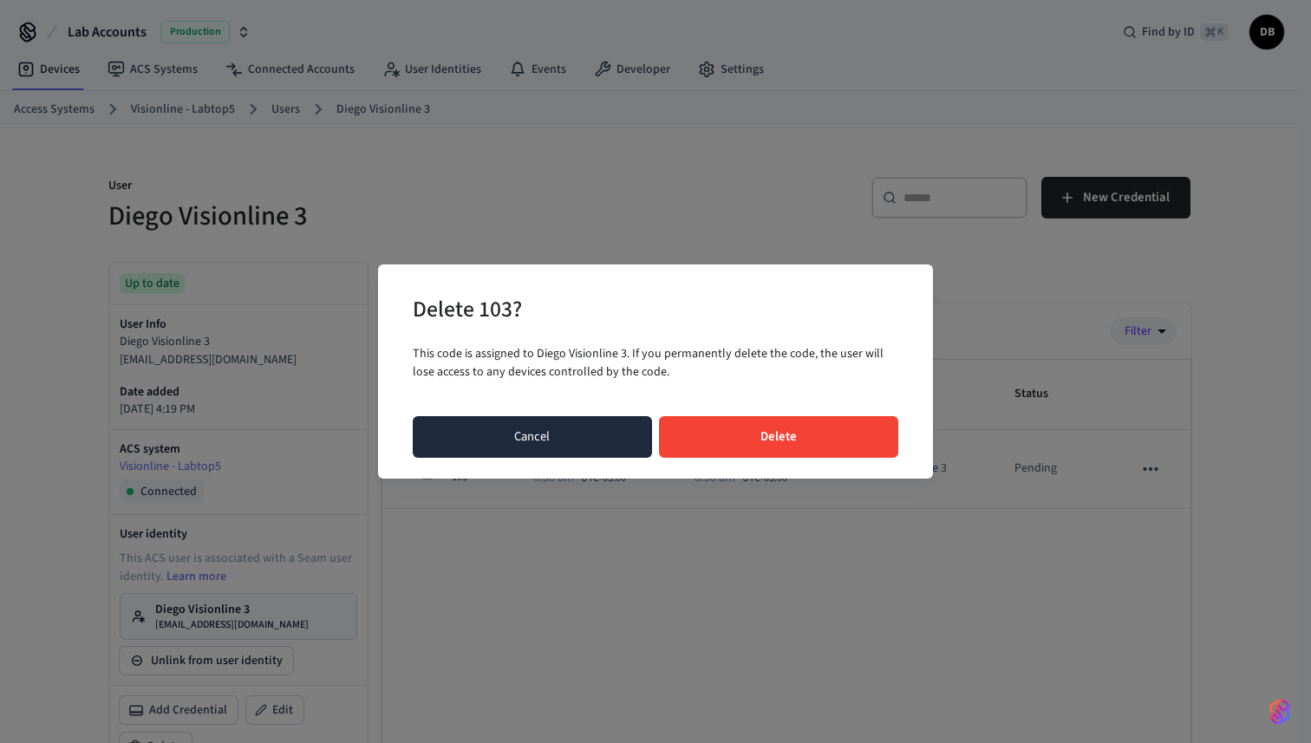
click at [562, 436] on button "Cancel" at bounding box center [532, 437] width 239 height 42
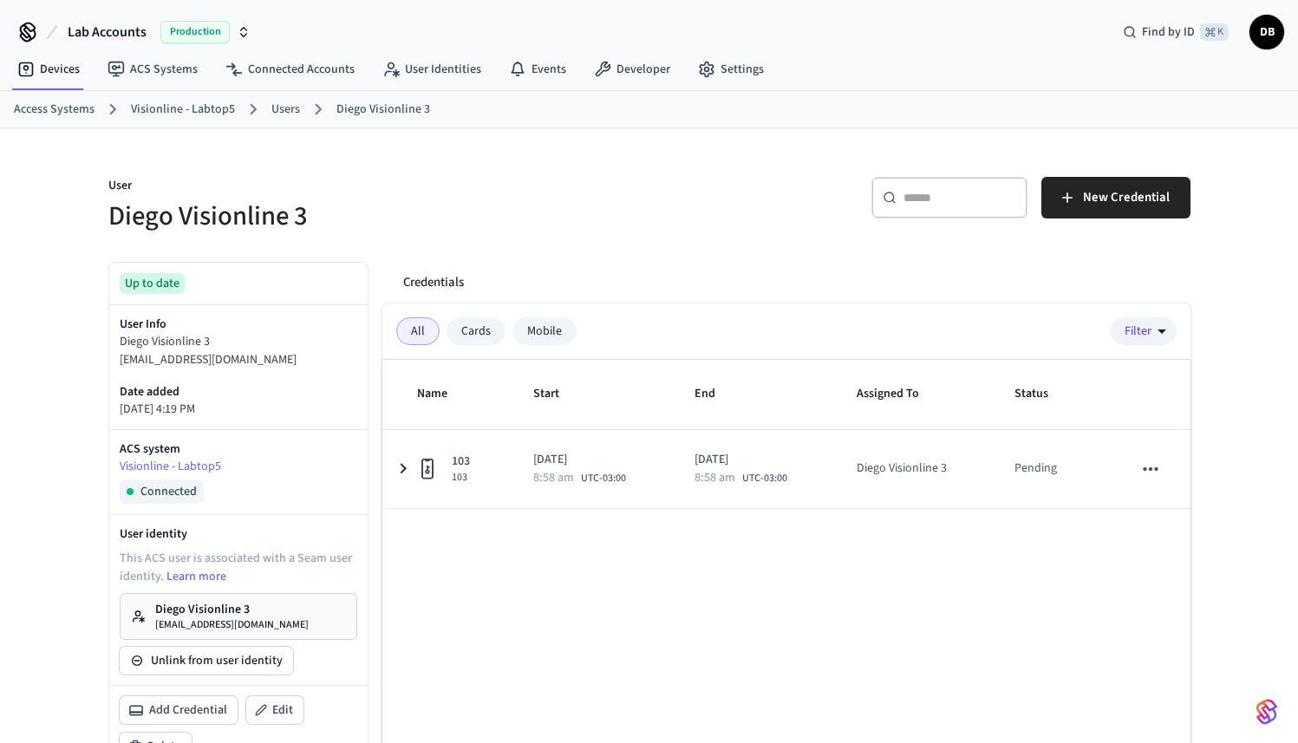
click at [254, 635] on link "Diego Visionline 3 diego+visionline3@getseam.com" at bounding box center [239, 616] width 238 height 47
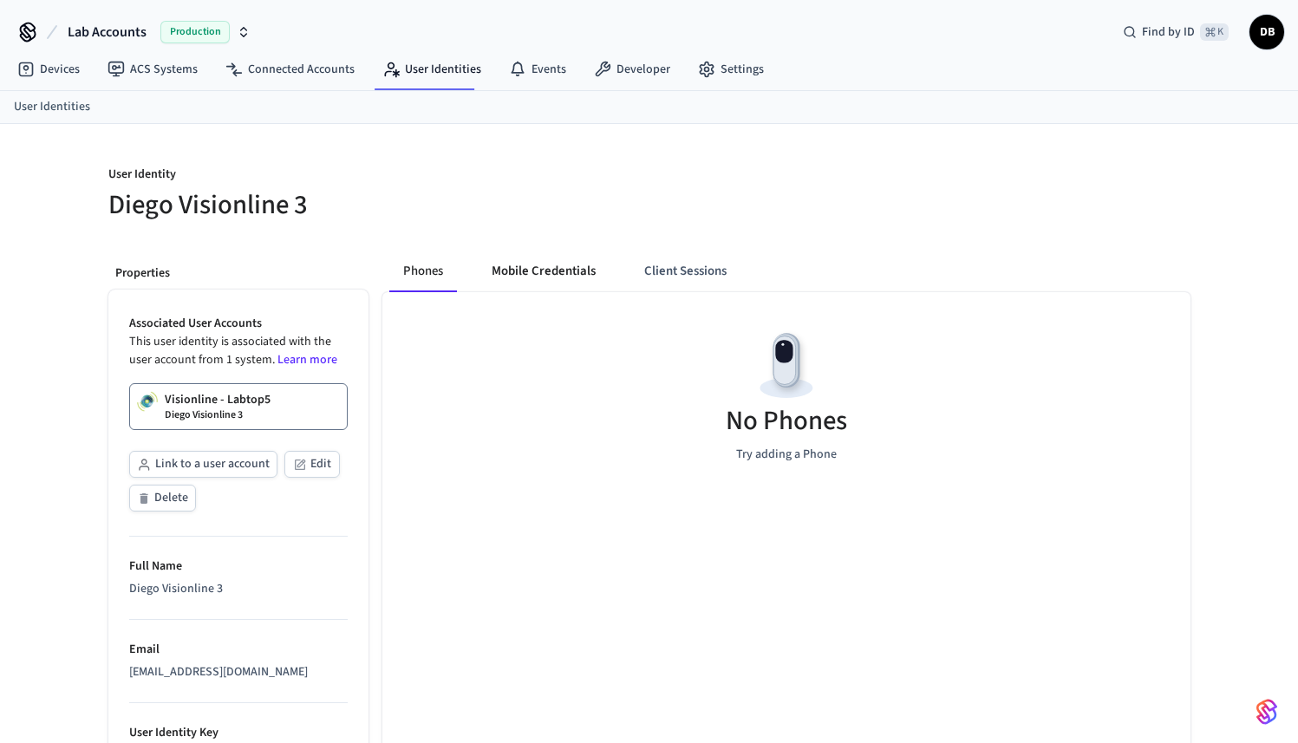
click at [585, 267] on button "Mobile Credentials" at bounding box center [544, 272] width 132 height 42
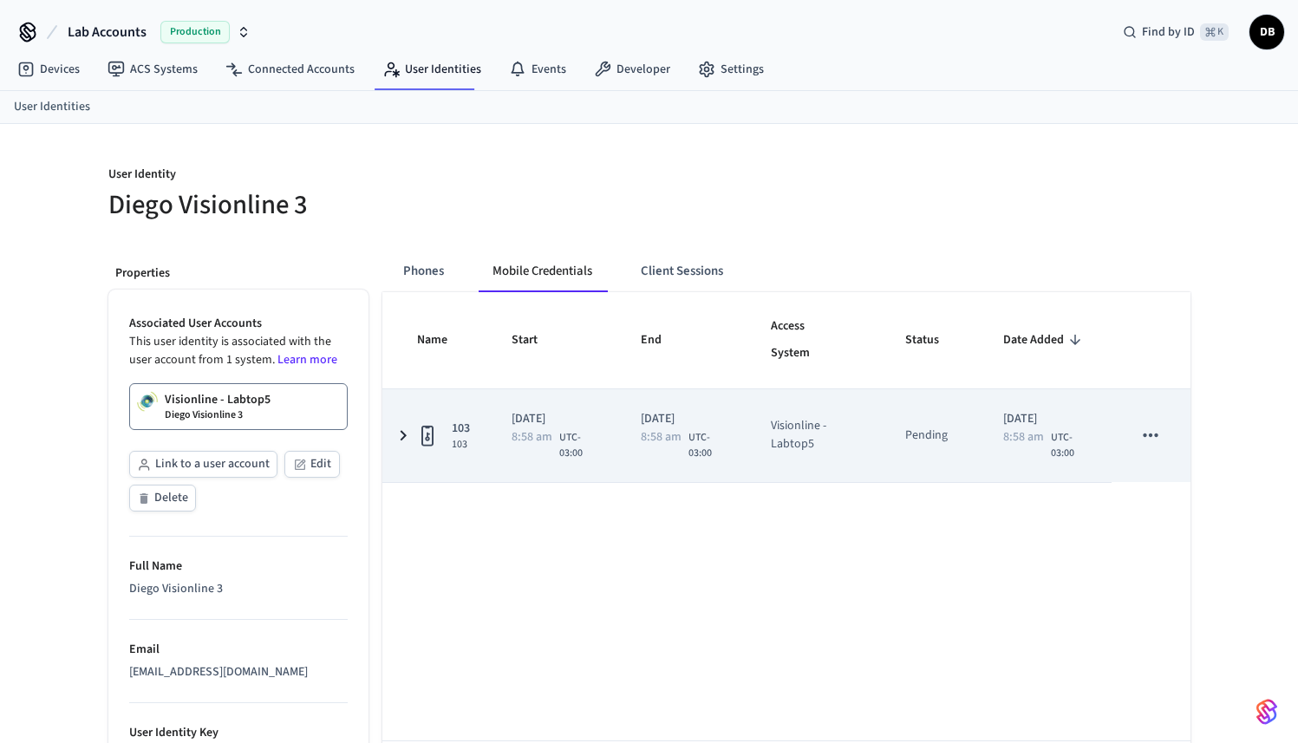
click at [399, 441] on icon "sticky table" at bounding box center [403, 436] width 21 height 22
click at [399, 441] on icon "sticky table" at bounding box center [403, 435] width 22 height 21
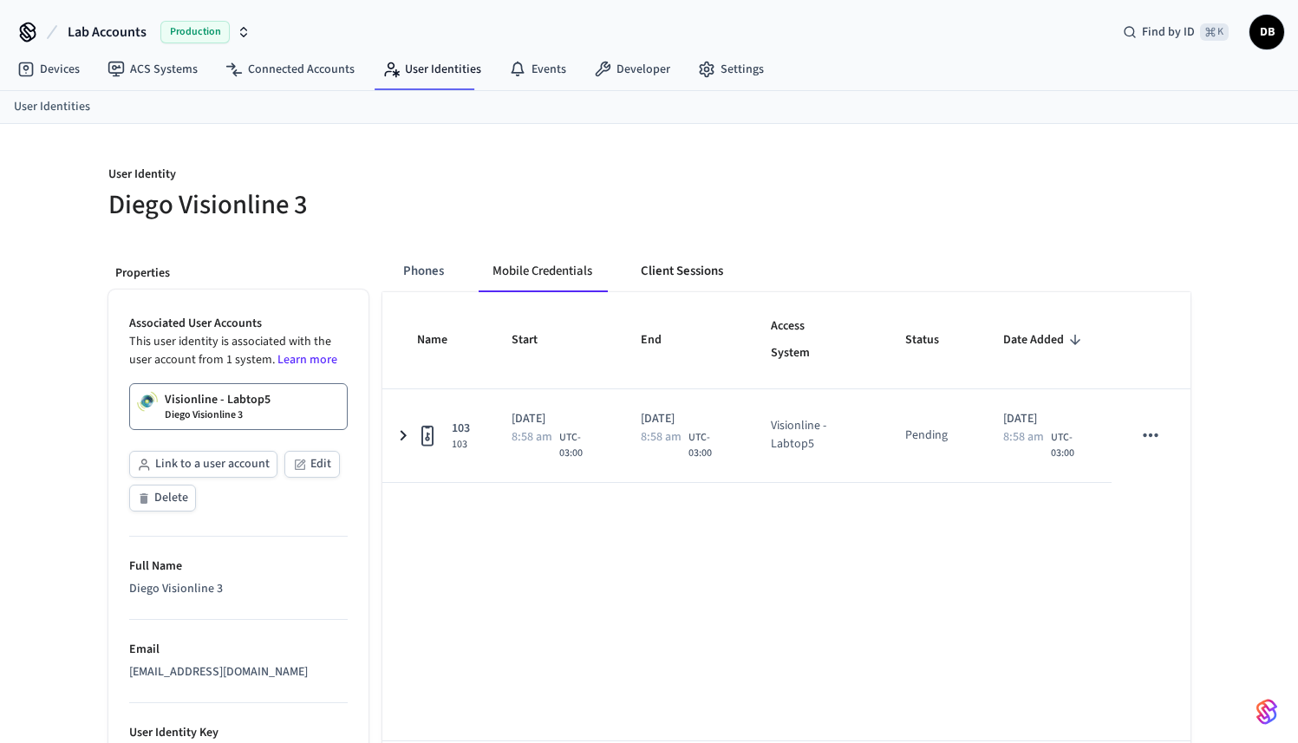
click at [673, 270] on button "Client Sessions" at bounding box center [682, 272] width 110 height 42
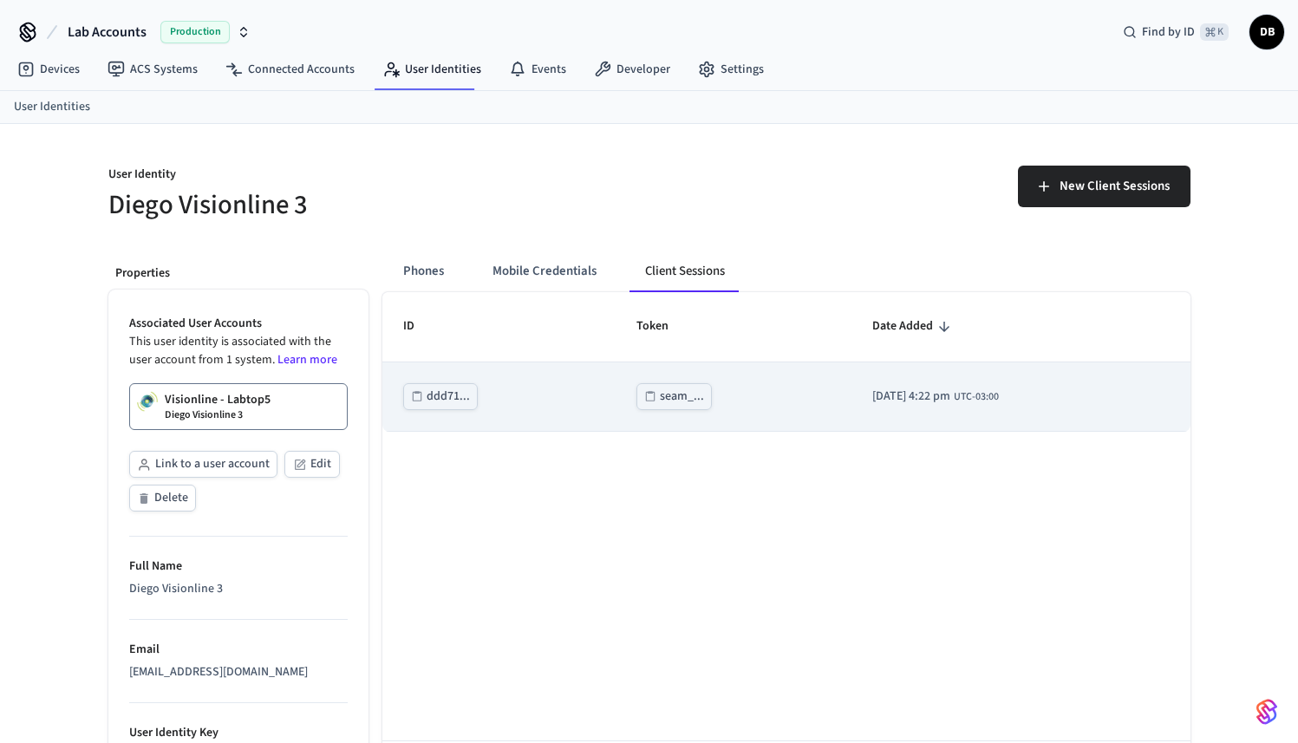
click at [676, 391] on div "seam_..." at bounding box center [682, 397] width 44 height 22
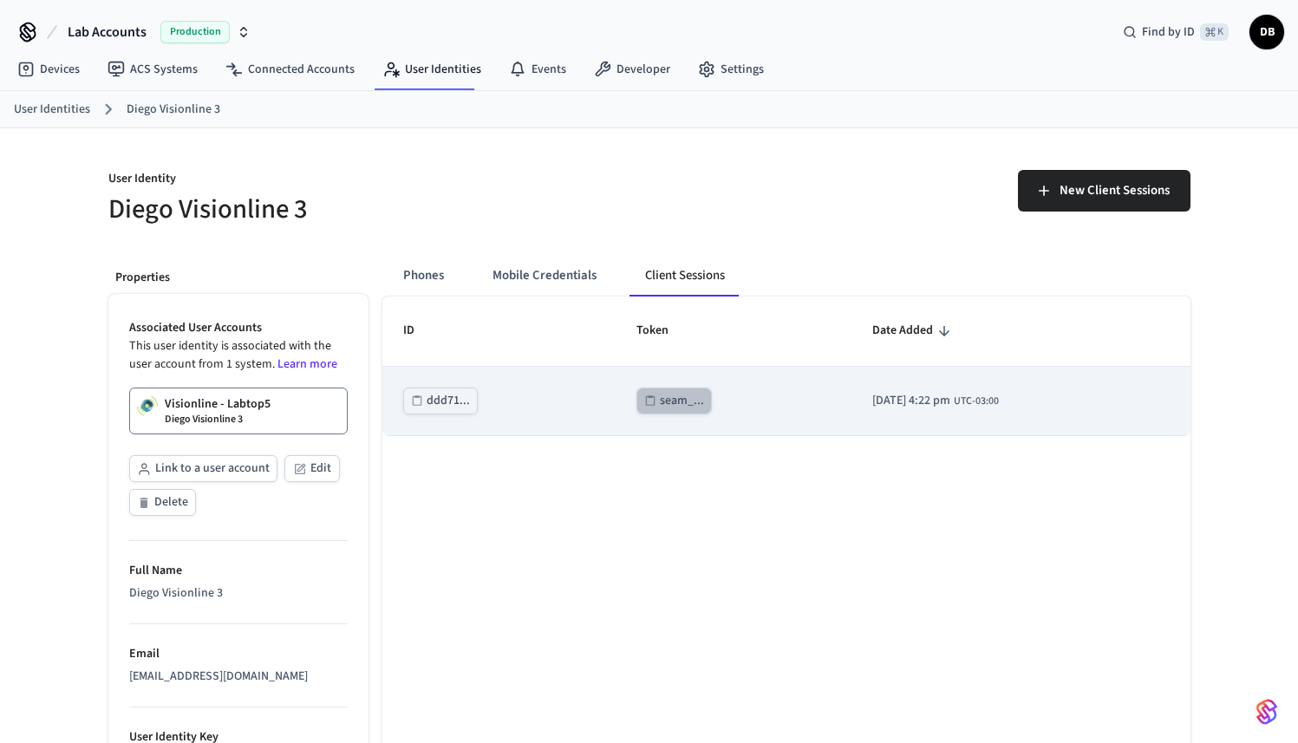
click at [674, 402] on div "seam_..." at bounding box center [682, 401] width 44 height 22
click at [660, 401] on div "seam_..." at bounding box center [682, 401] width 44 height 22
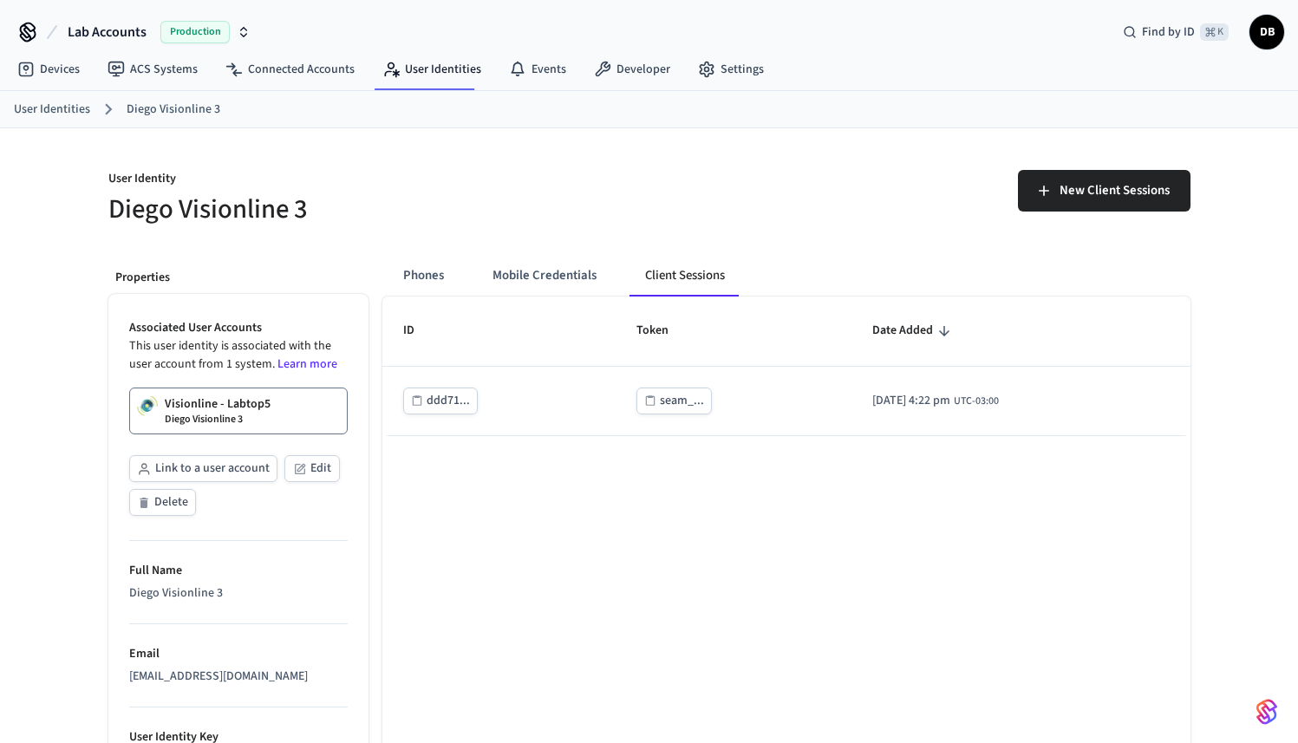
click at [507, 173] on p "User Identity" at bounding box center [373, 181] width 531 height 22
click at [773, 214] on div "New Client Sessions" at bounding box center [925, 197] width 531 height 55
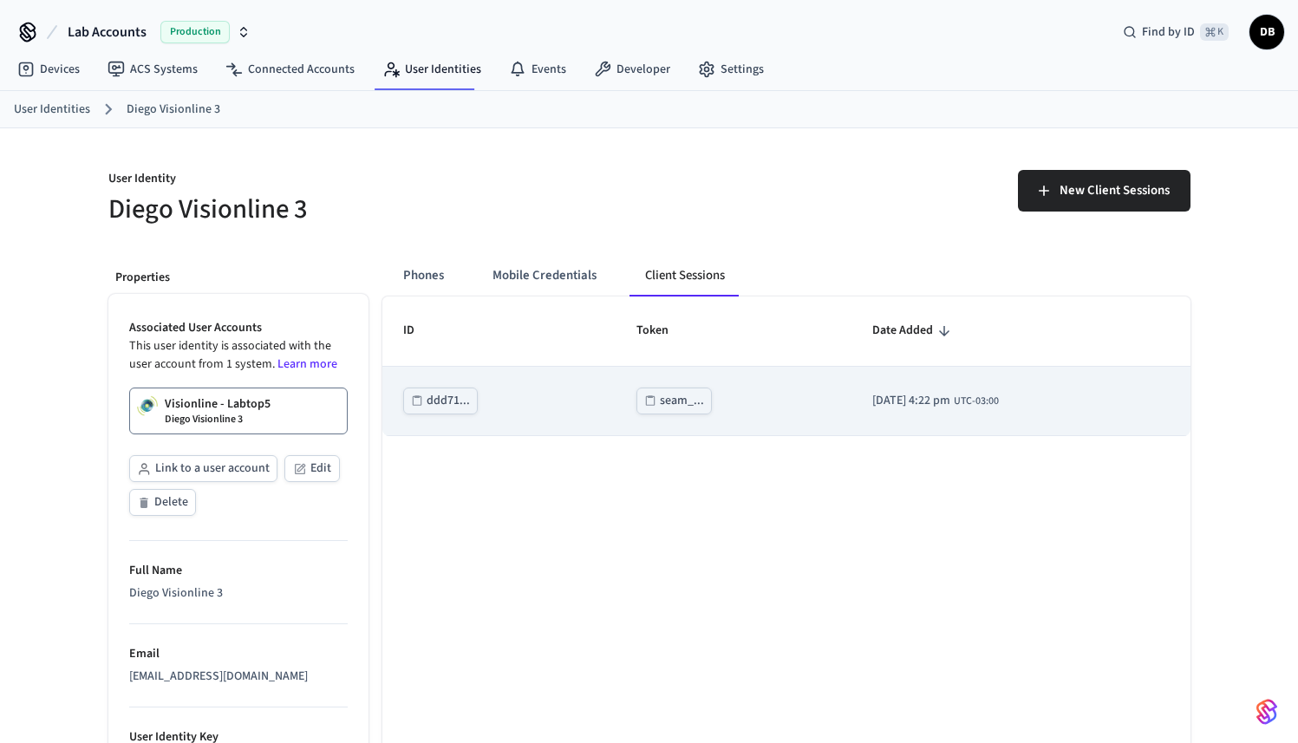
click at [661, 408] on div "seam_..." at bounding box center [682, 401] width 44 height 22
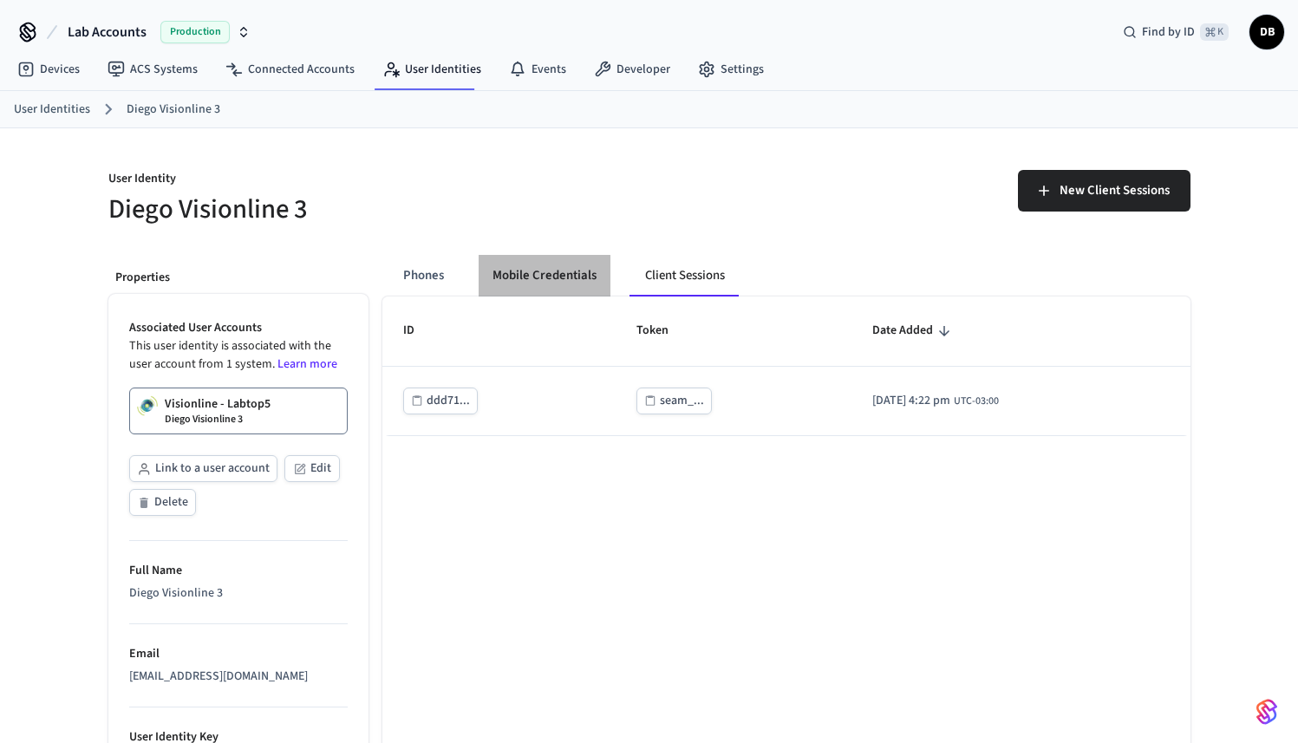
click at [528, 279] on button "Mobile Credentials" at bounding box center [545, 276] width 132 height 42
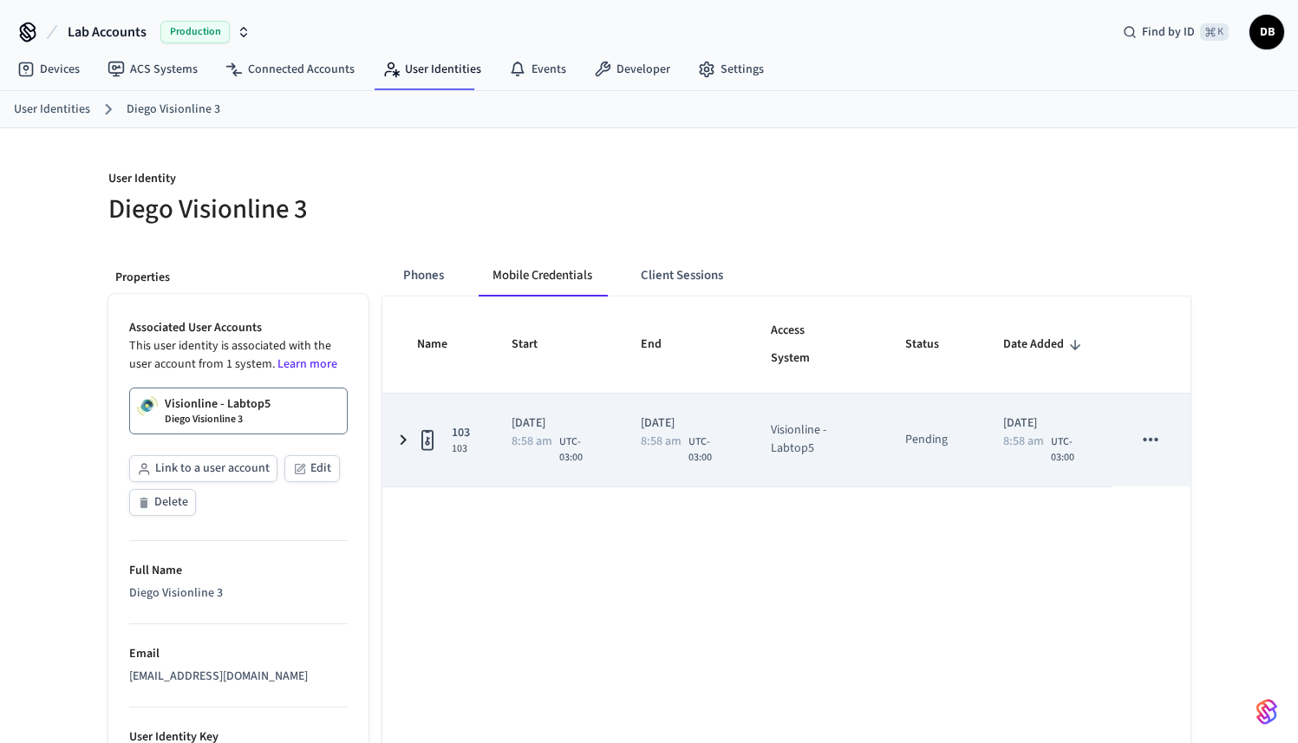
click at [404, 440] on icon "sticky table" at bounding box center [403, 439] width 6 height 10
click at [404, 440] on icon "sticky table" at bounding box center [403, 440] width 10 height 6
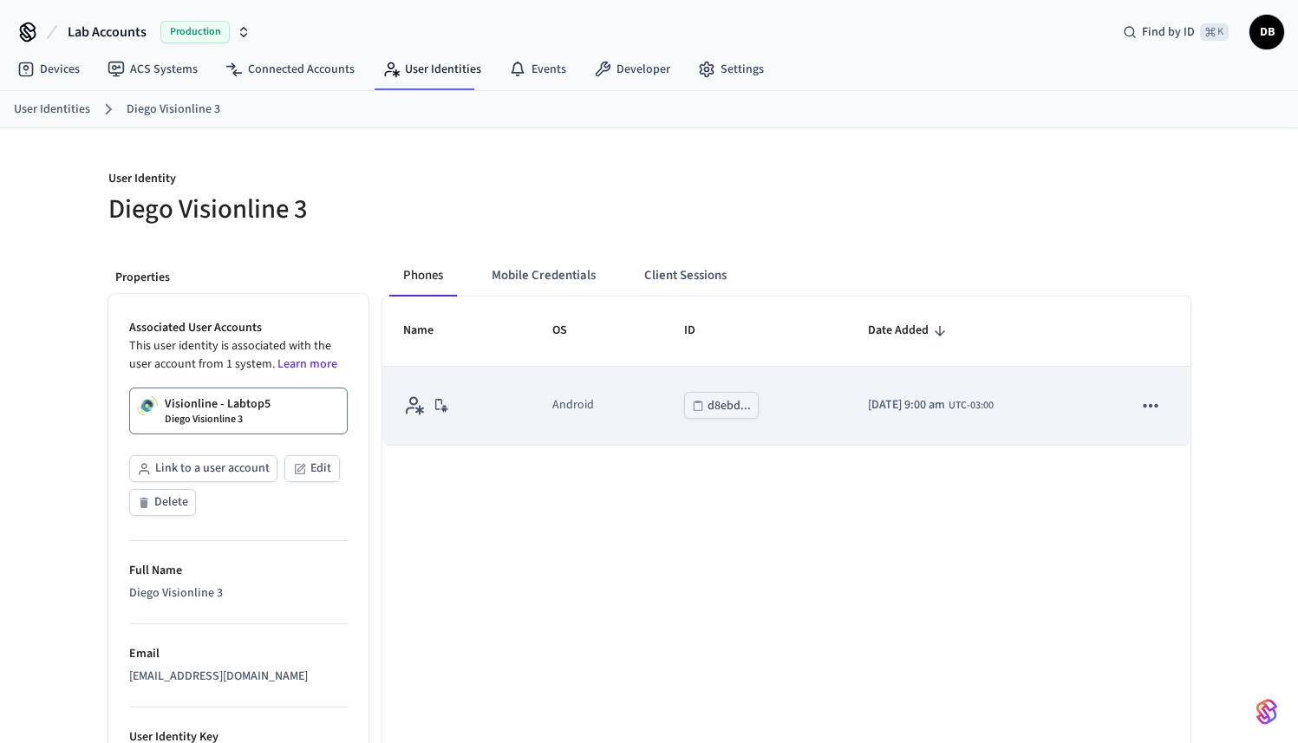
click at [512, 416] on td "sticky table" at bounding box center [456, 406] width 149 height 79
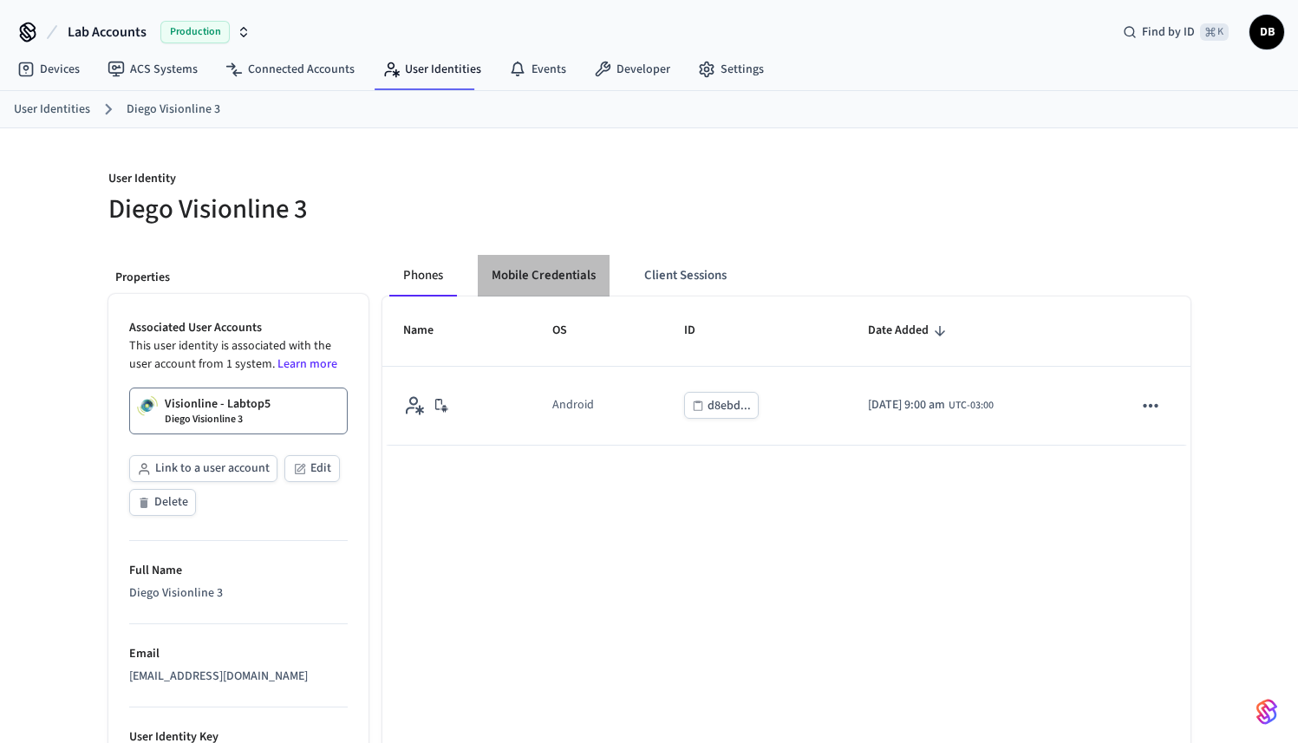
click at [568, 290] on button "Mobile Credentials" at bounding box center [544, 276] width 132 height 42
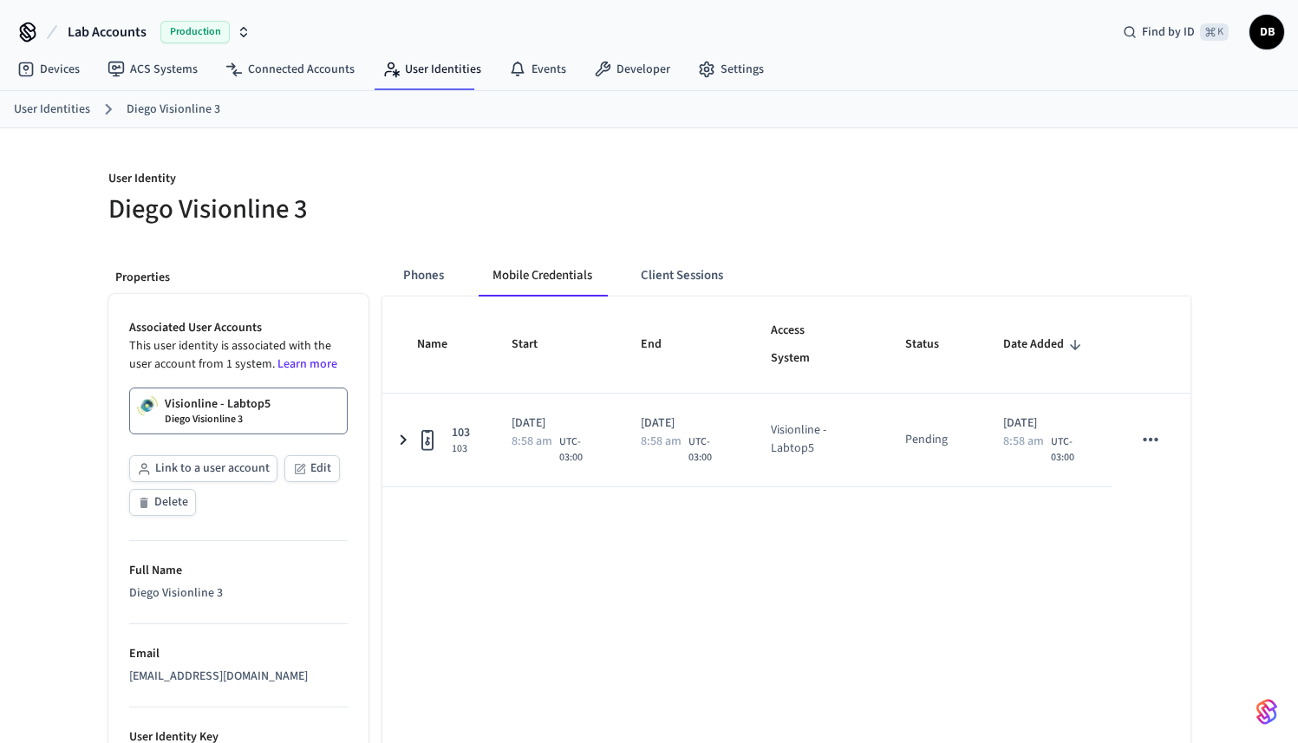
click at [661, 277] on button "Client Sessions" at bounding box center [682, 276] width 110 height 42
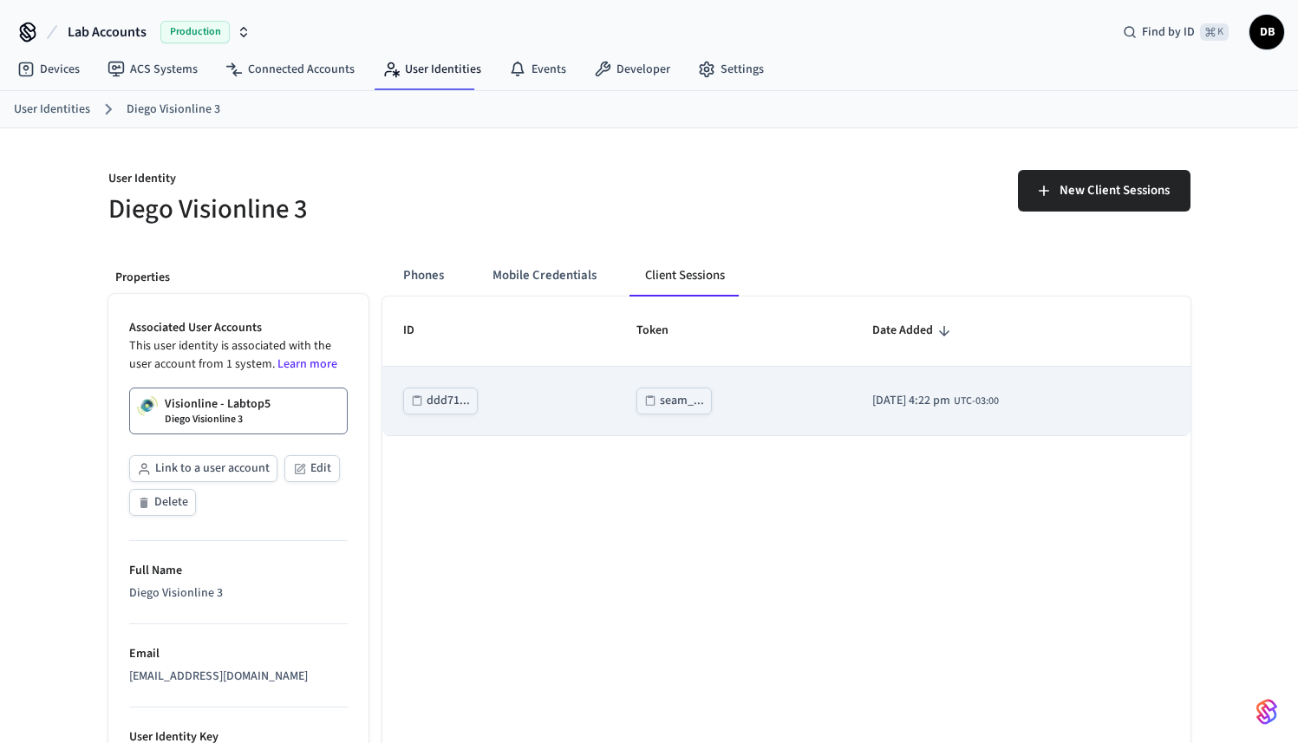
click at [682, 415] on td "seam_..." at bounding box center [733, 401] width 236 height 69
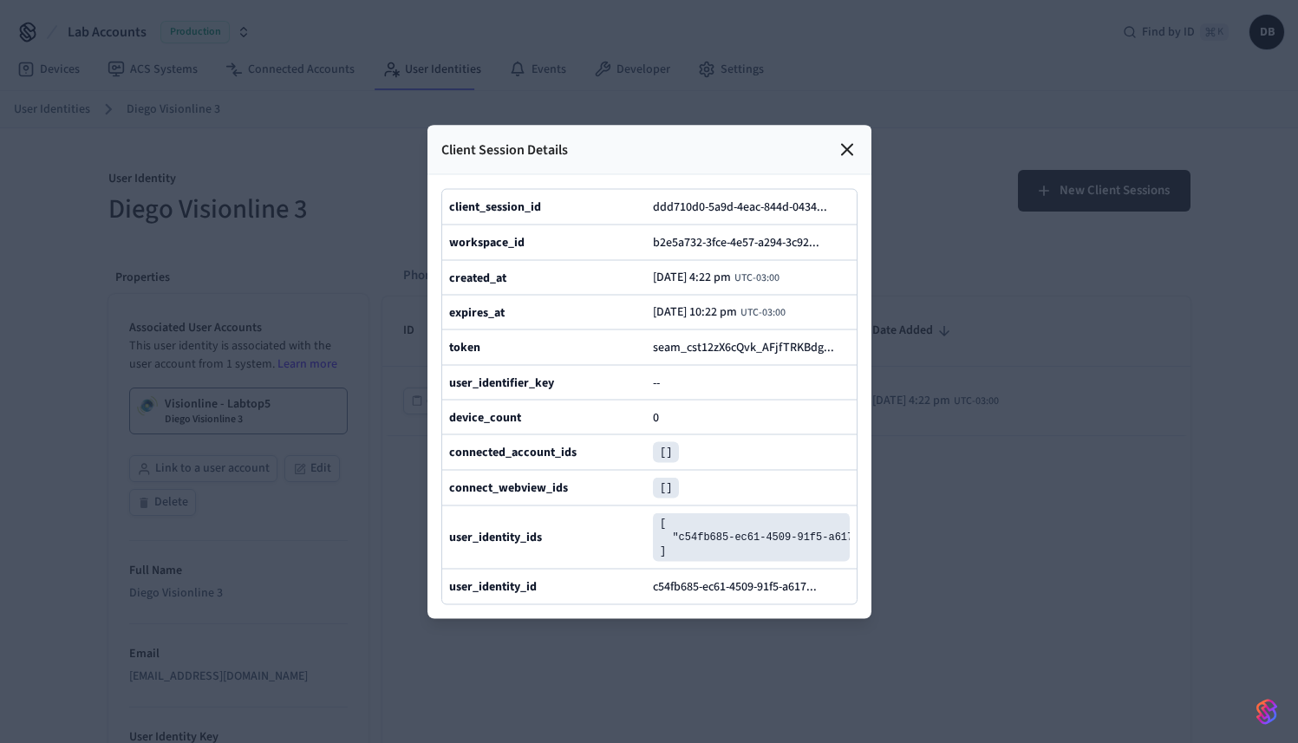
click at [845, 144] on icon at bounding box center [847, 149] width 10 height 10
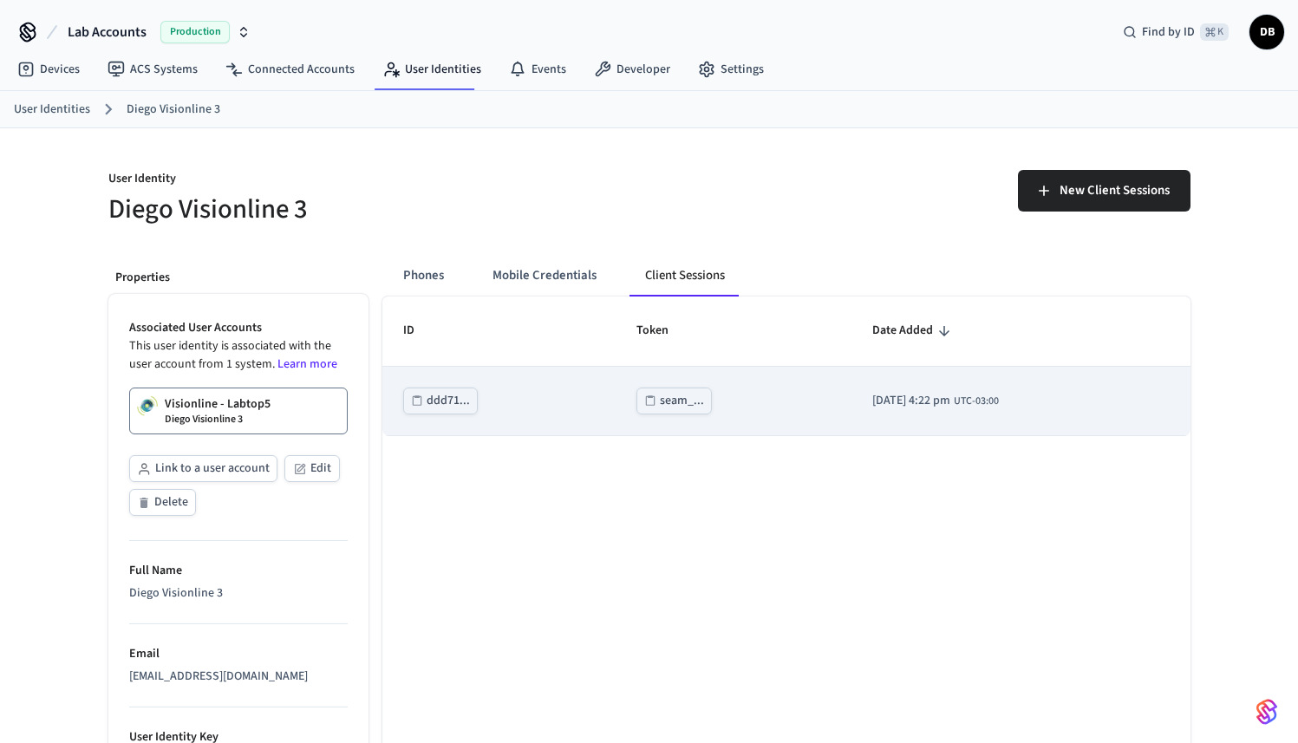
click at [636, 394] on button "seam_..." at bounding box center [673, 401] width 75 height 27
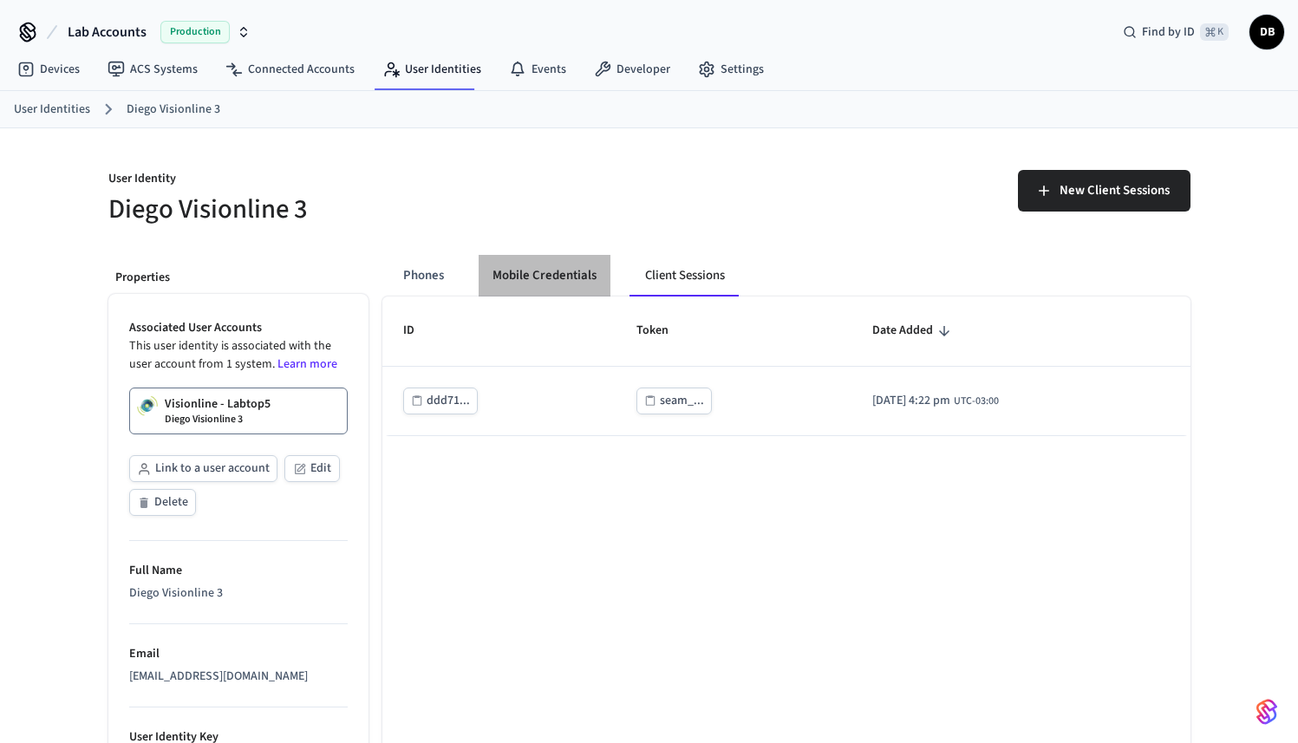
click at [529, 276] on button "Mobile Credentials" at bounding box center [545, 276] width 132 height 42
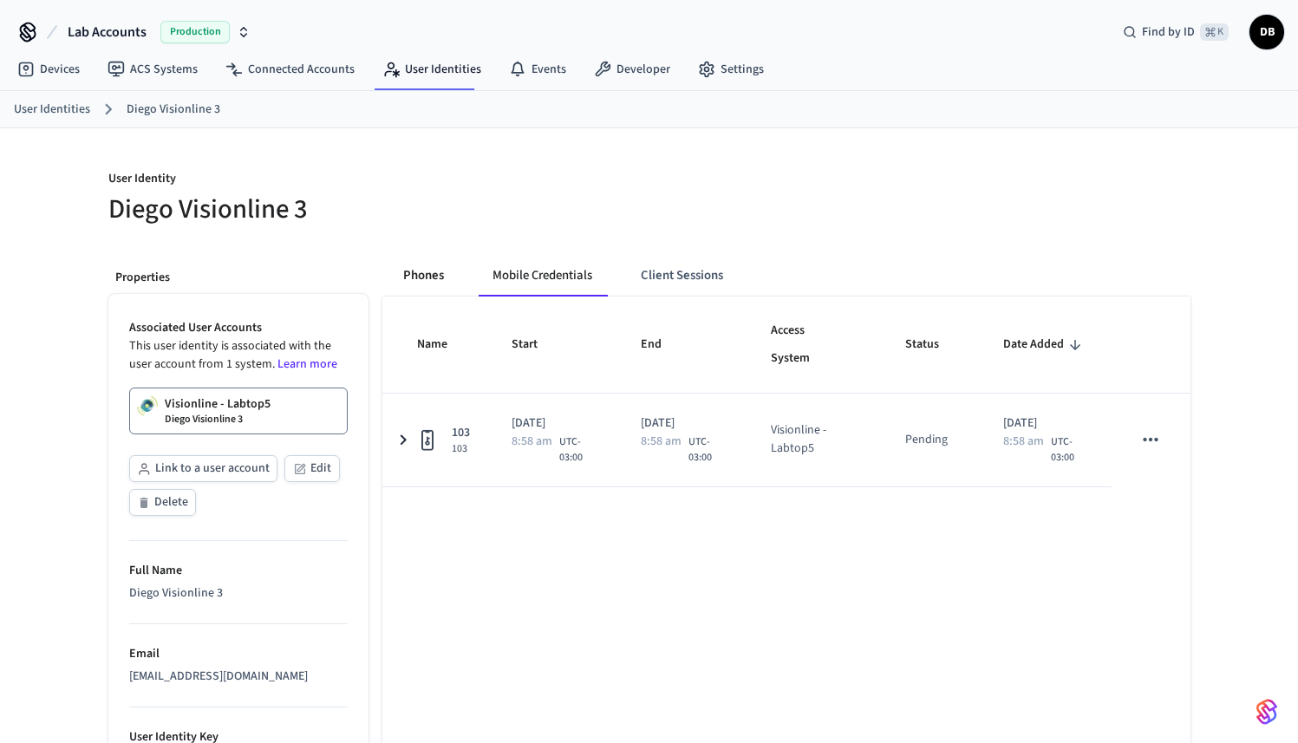
click at [415, 268] on button "Phones" at bounding box center [423, 276] width 68 height 42
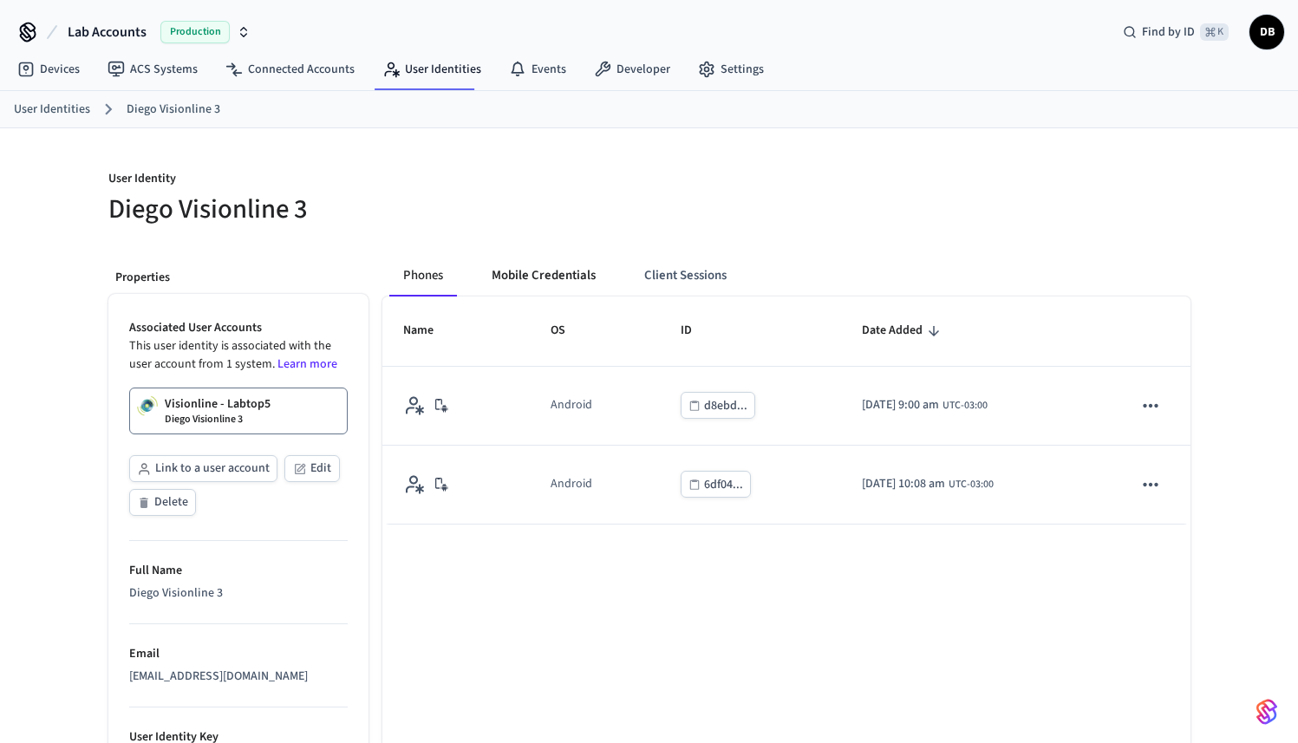
click at [573, 278] on button "Mobile Credentials" at bounding box center [544, 276] width 132 height 42
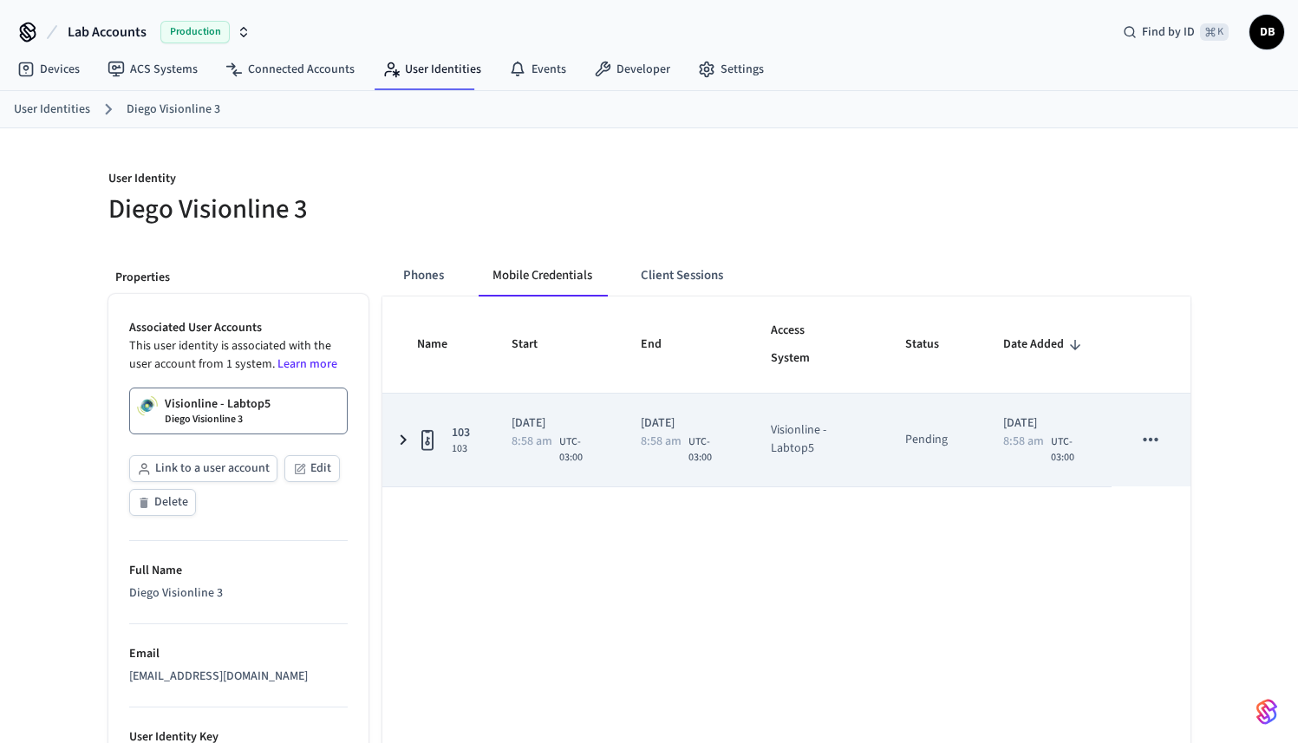
click at [450, 457] on td "103 103" at bounding box center [436, 440] width 108 height 93
